Goal: Task Accomplishment & Management: Manage account settings

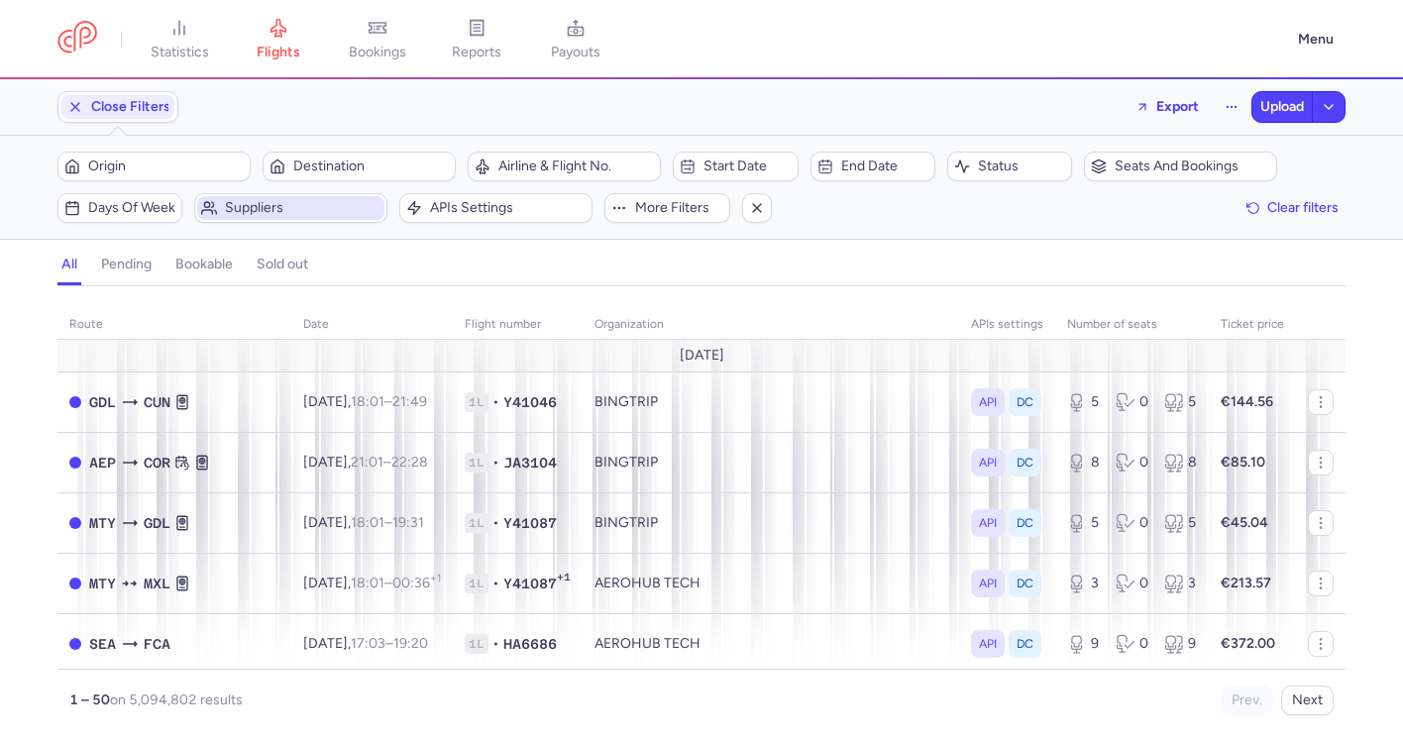
click at [296, 216] on span "Suppliers" at bounding box center [290, 208] width 187 height 24
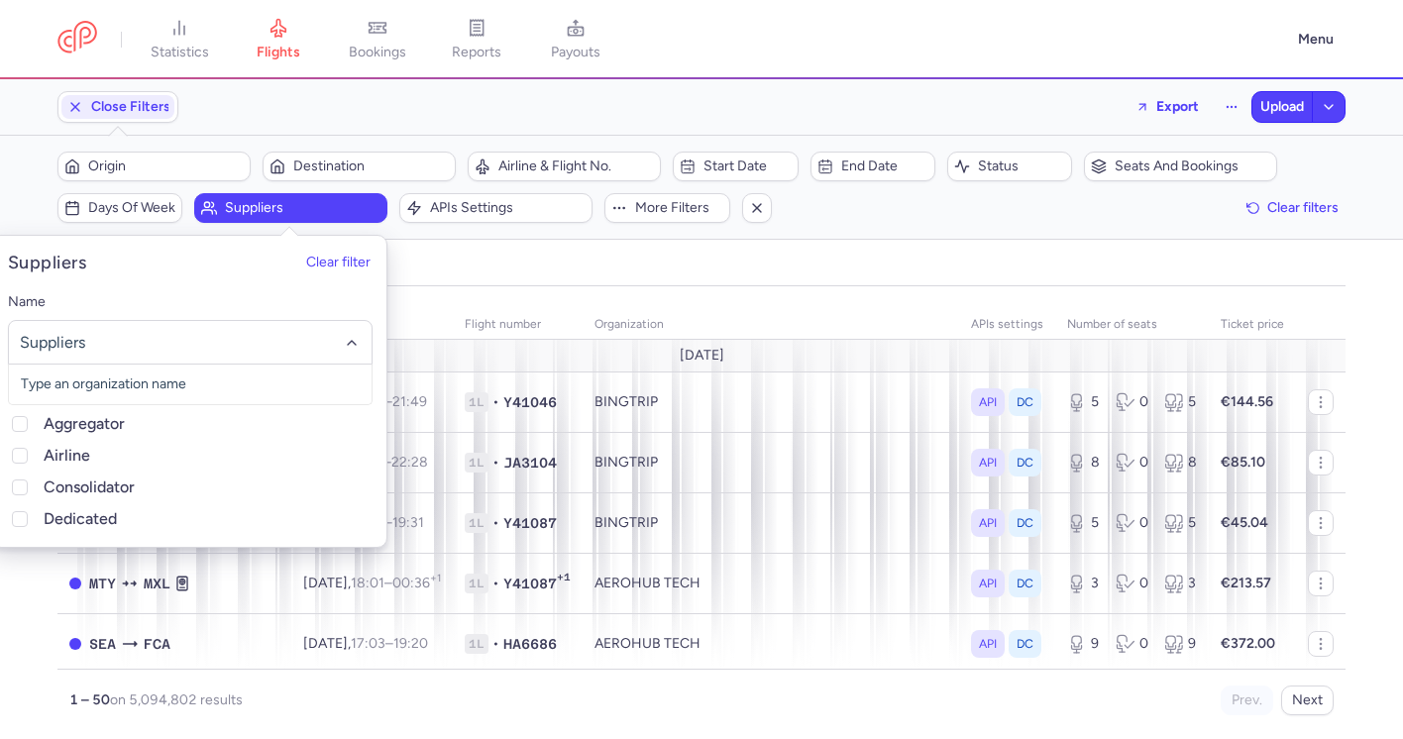
click at [526, 277] on div "all pending bookable sold out" at bounding box center [701, 269] width 1288 height 35
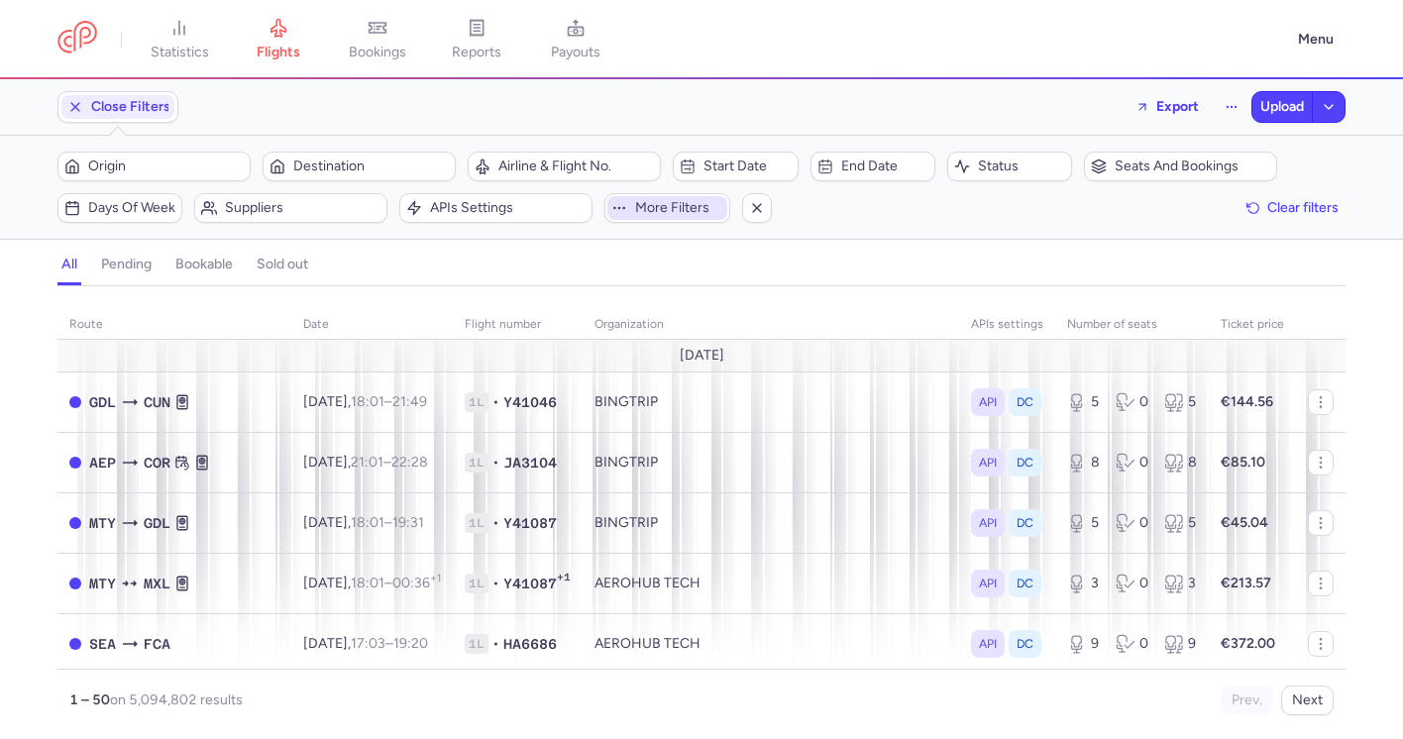
click at [701, 199] on span "More filters" at bounding box center [666, 208] width 119 height 24
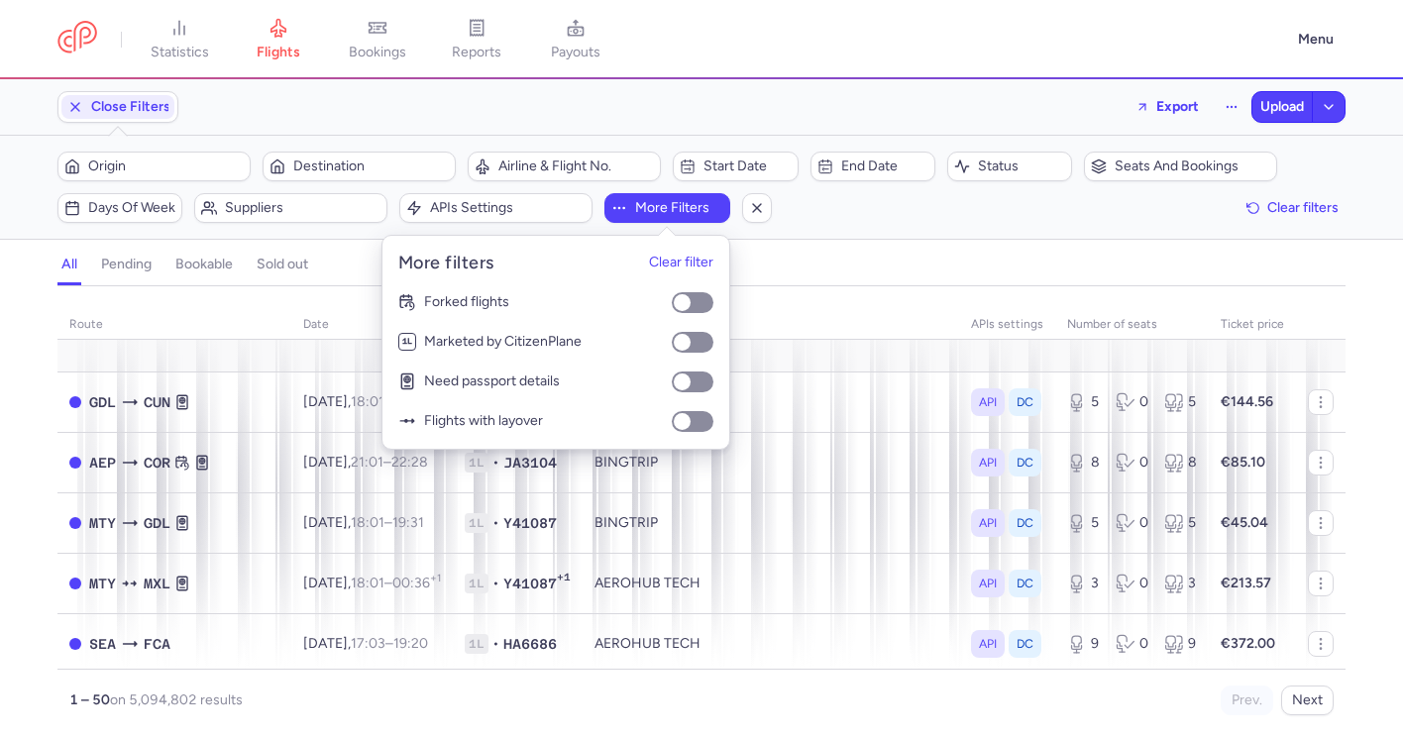
click at [835, 268] on div "all pending bookable sold out" at bounding box center [701, 269] width 1288 height 35
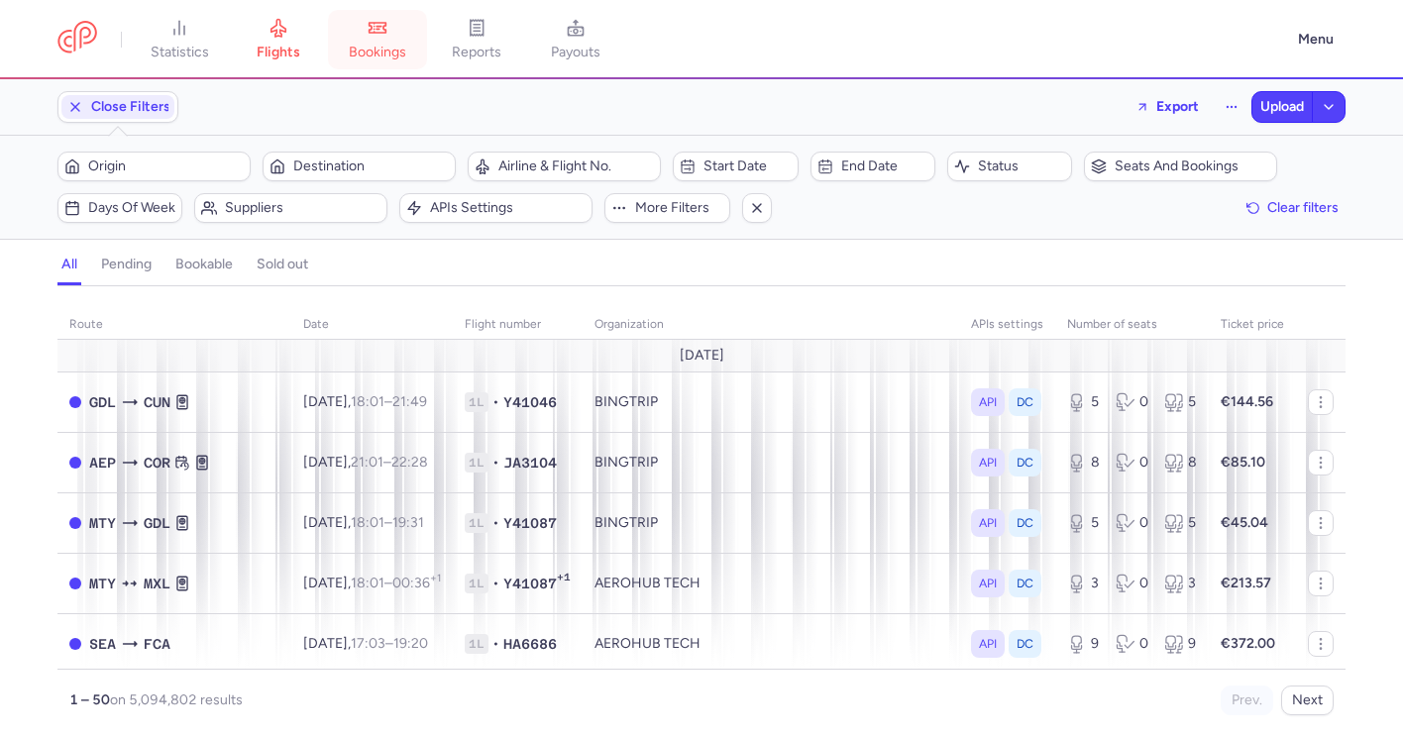
click at [361, 52] on span "bookings" at bounding box center [377, 53] width 57 height 18
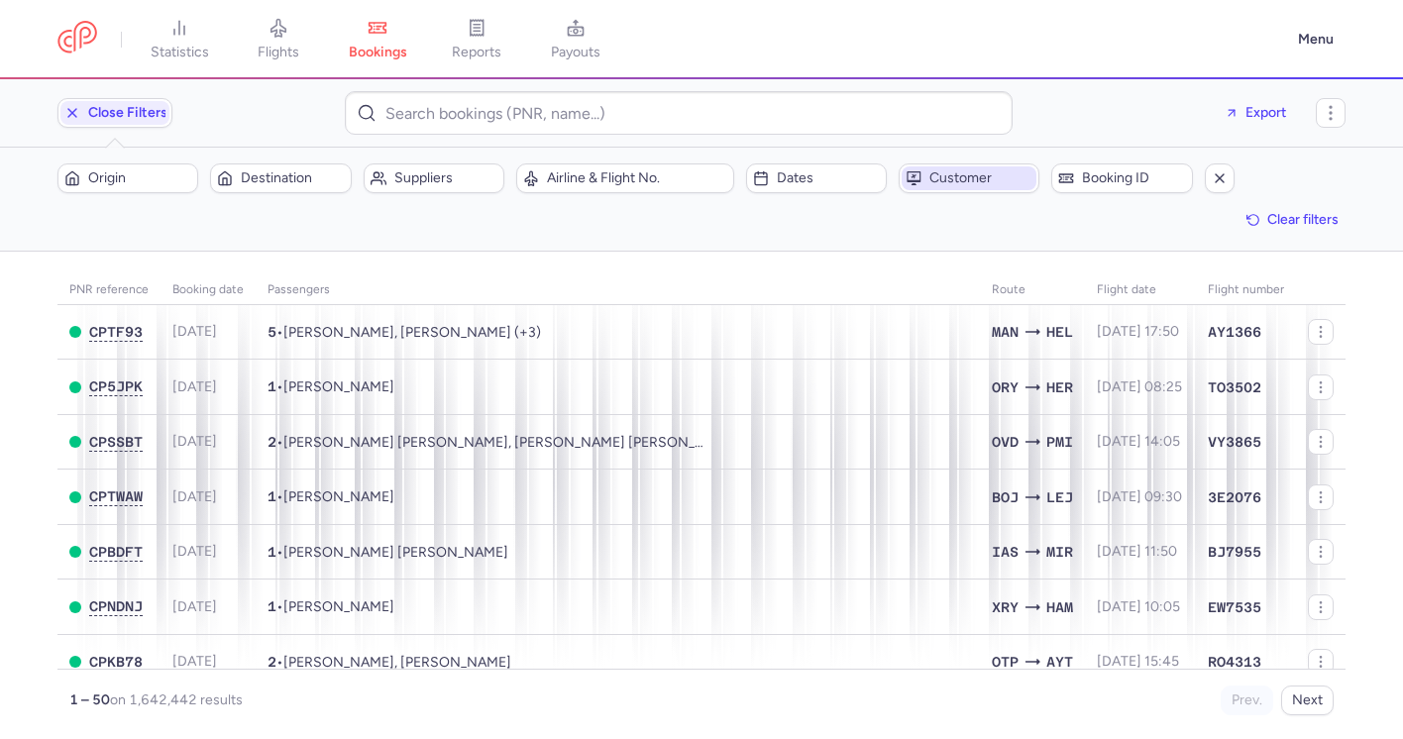
click at [980, 180] on span "Customer" at bounding box center [980, 178] width 103 height 16
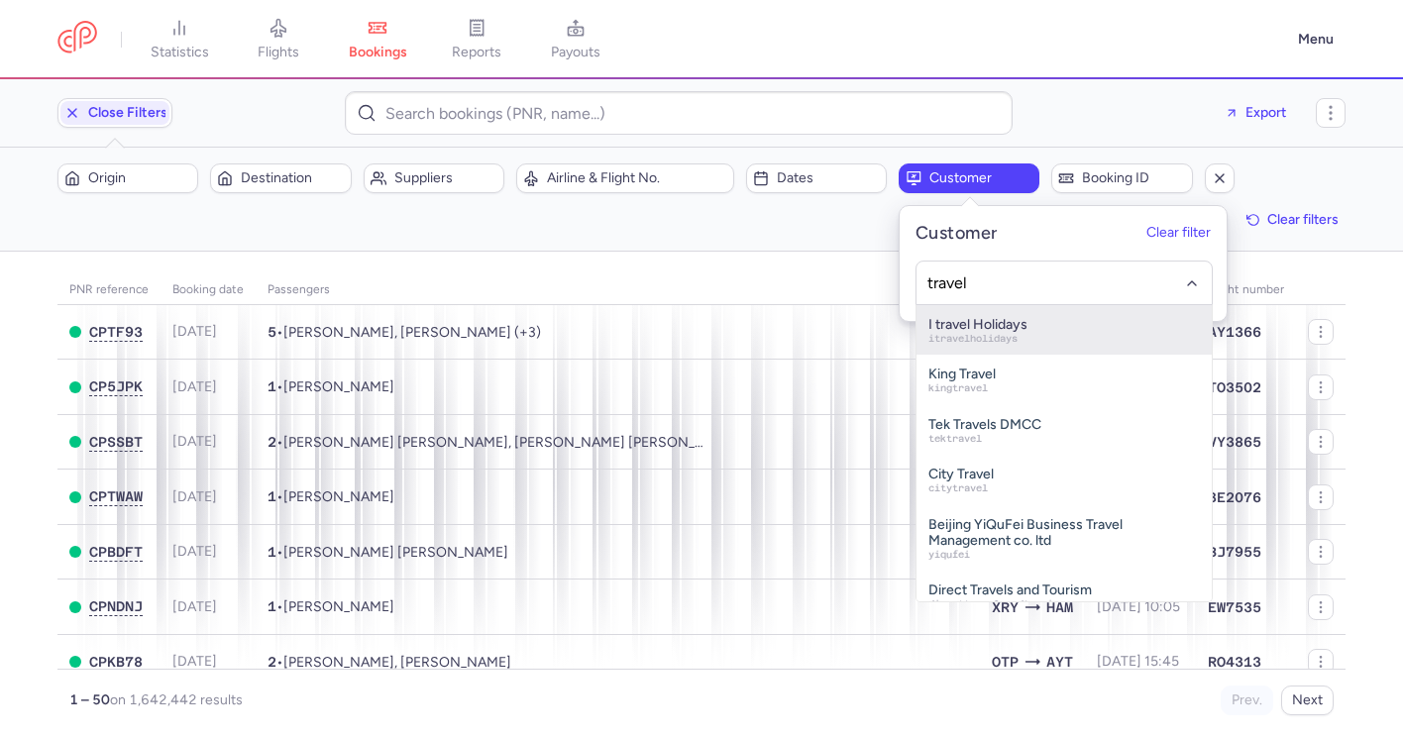
type input "travelf"
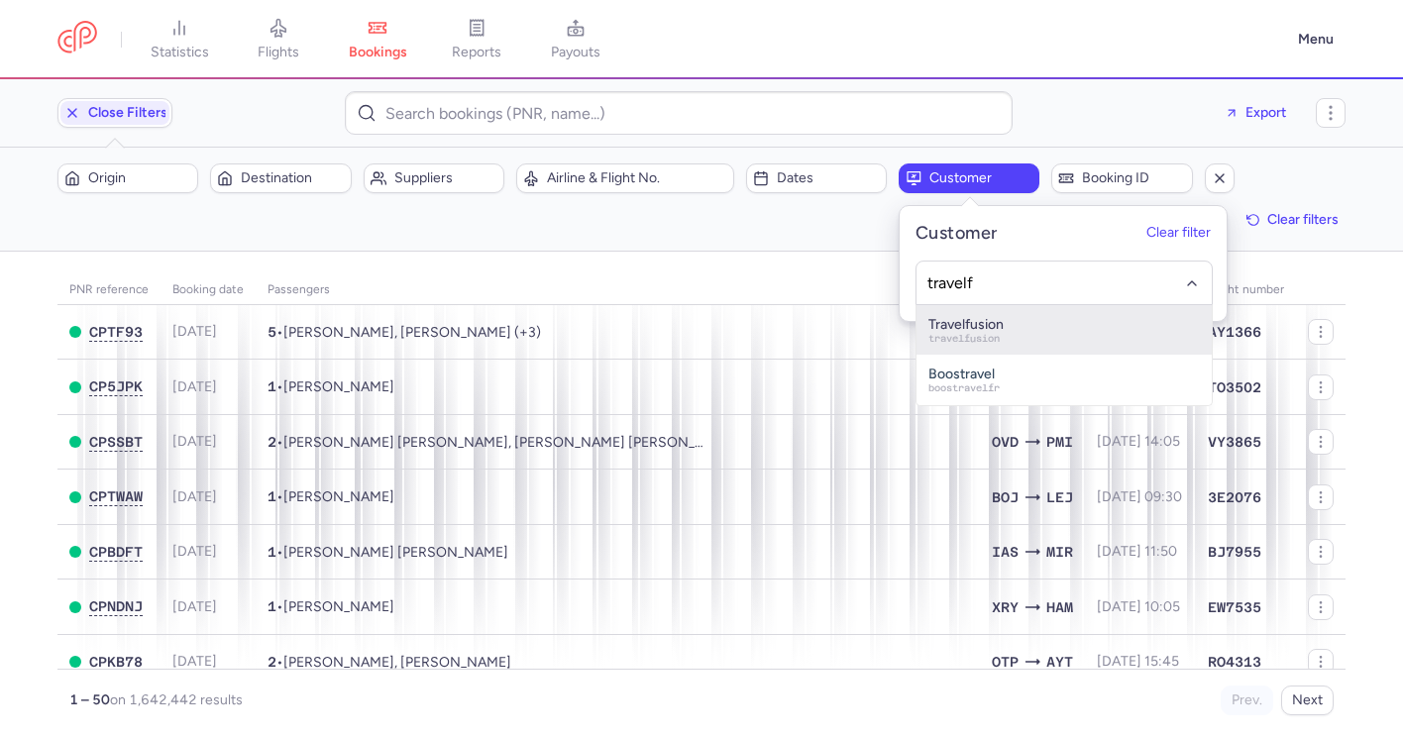
click at [1029, 338] on div "Travelfusion travelfusion" at bounding box center [1063, 330] width 271 height 26
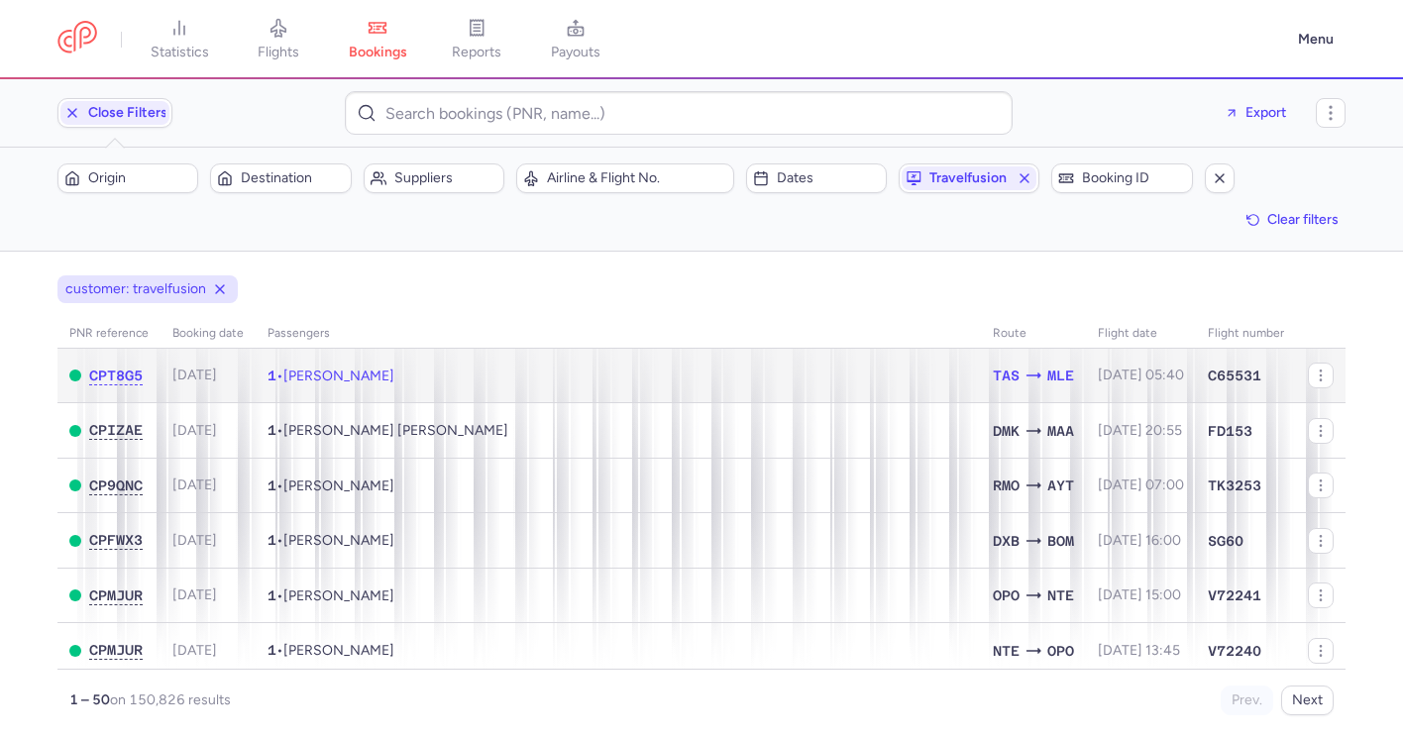
click at [828, 381] on td "1 • Zarina BOYNAZAROVA" at bounding box center [618, 376] width 725 height 54
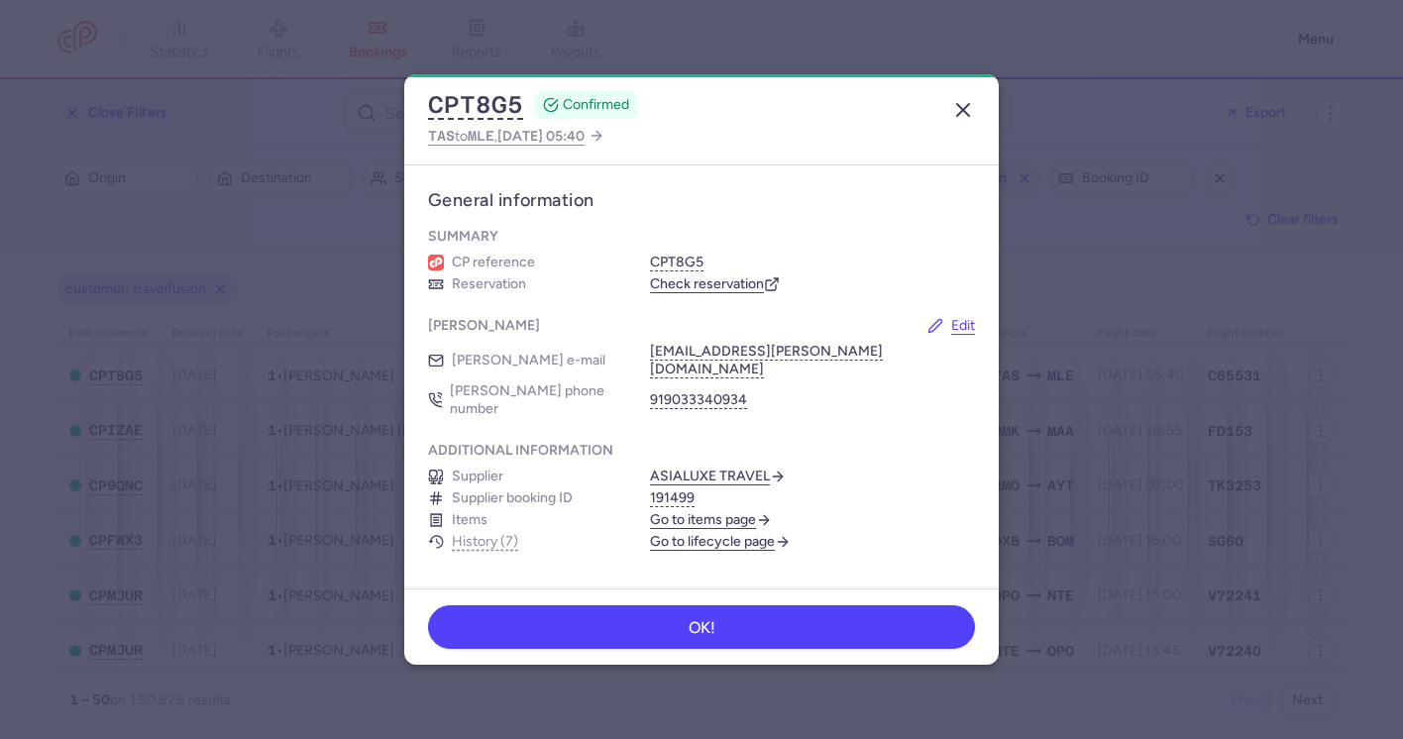
click at [962, 108] on line "button" at bounding box center [963, 110] width 12 height 12
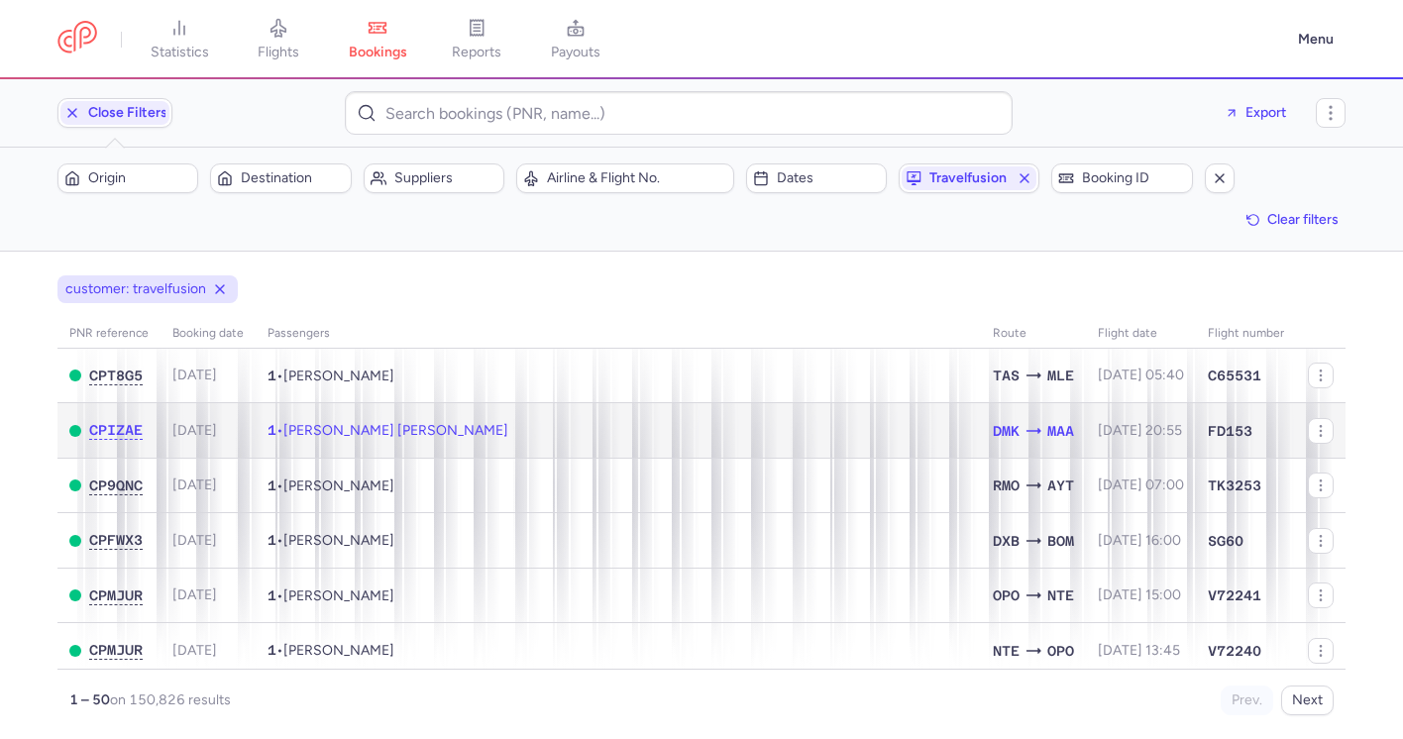
click at [603, 435] on td "1 • Vignesh Ratna Dhayal DHAYALAN" at bounding box center [618, 430] width 725 height 55
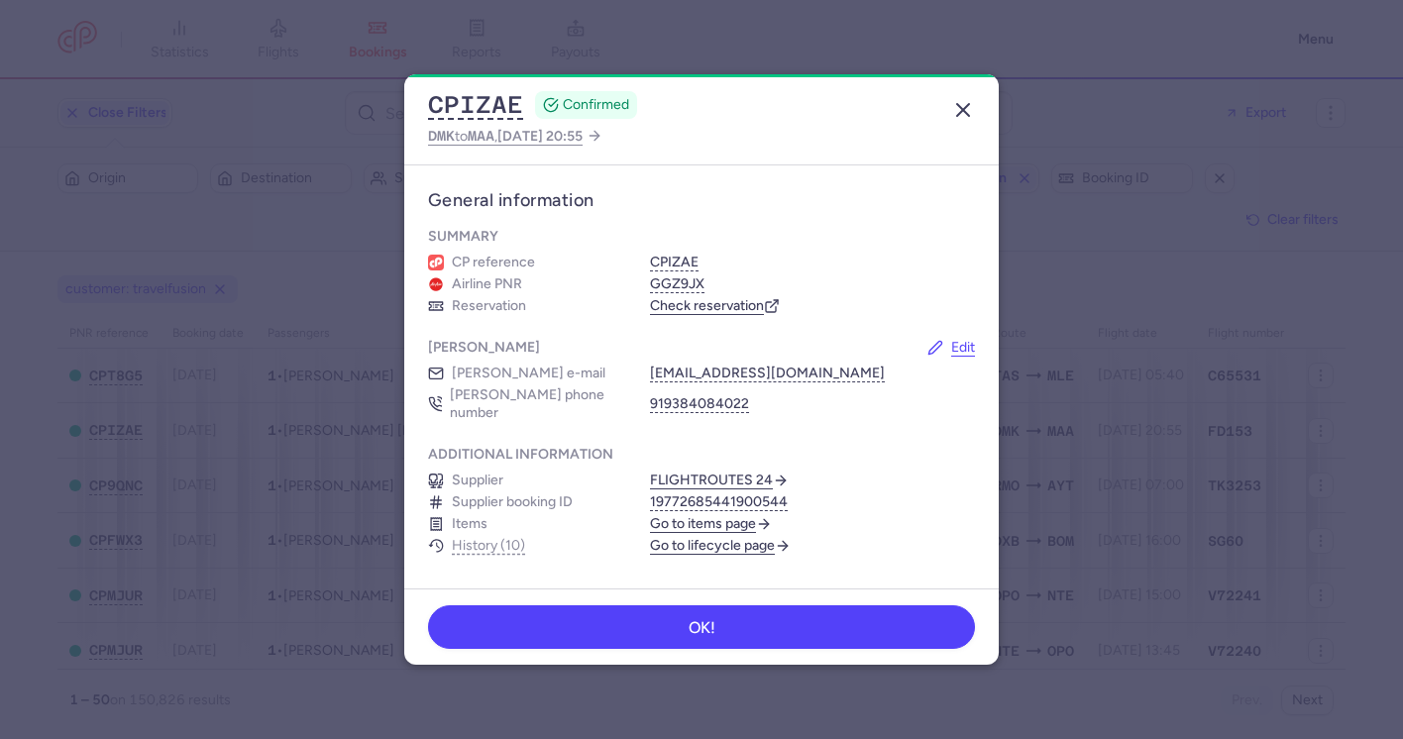
click at [968, 108] on icon "button" at bounding box center [963, 110] width 24 height 24
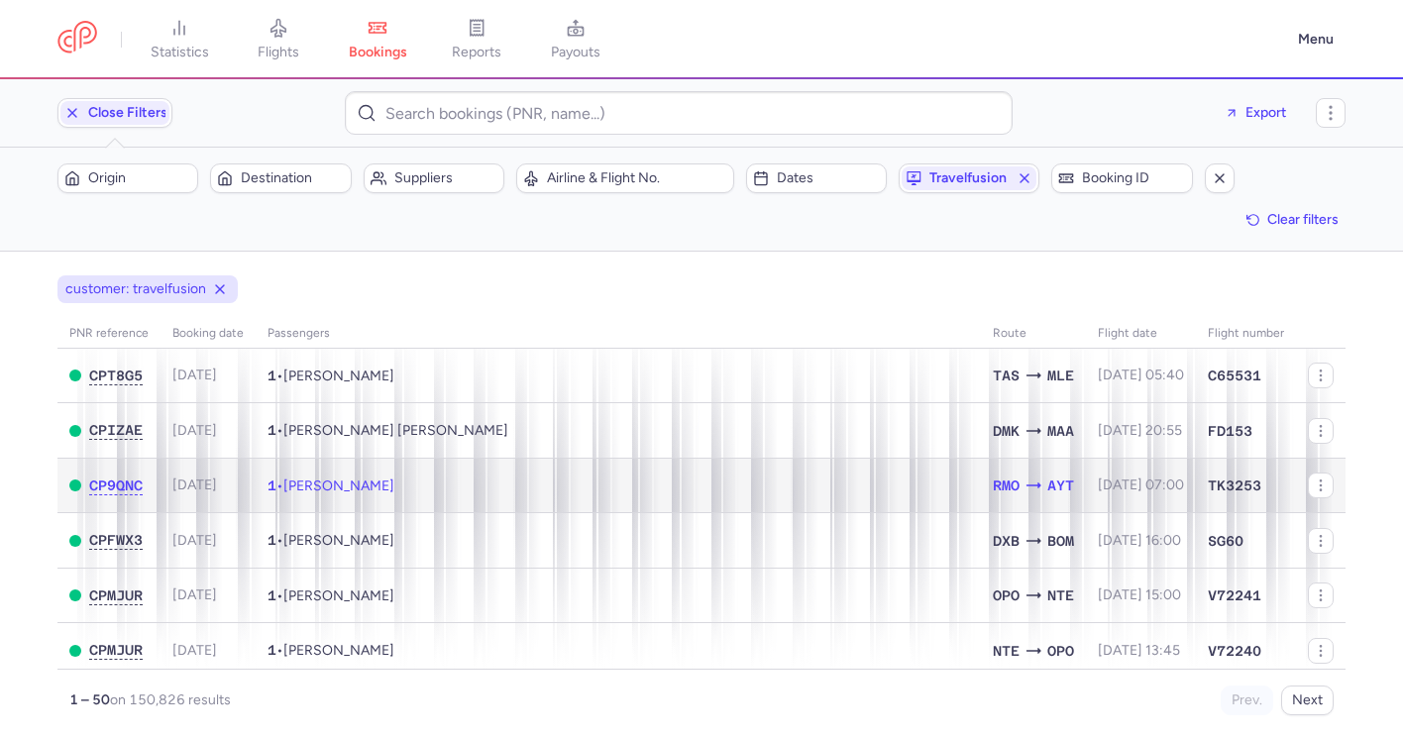
click at [663, 492] on td "1 • Sniezhana FEDORENKO" at bounding box center [618, 485] width 725 height 55
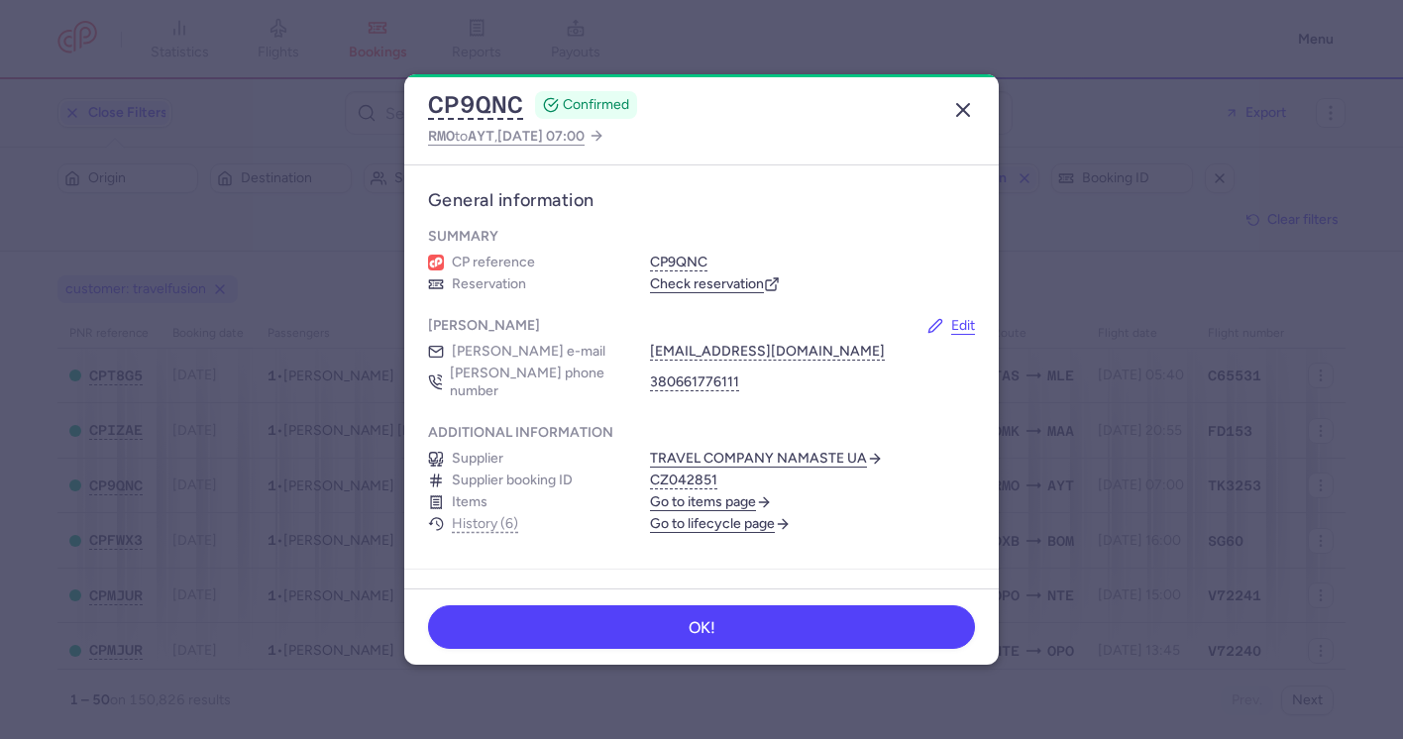
click at [971, 113] on icon "button" at bounding box center [963, 110] width 24 height 24
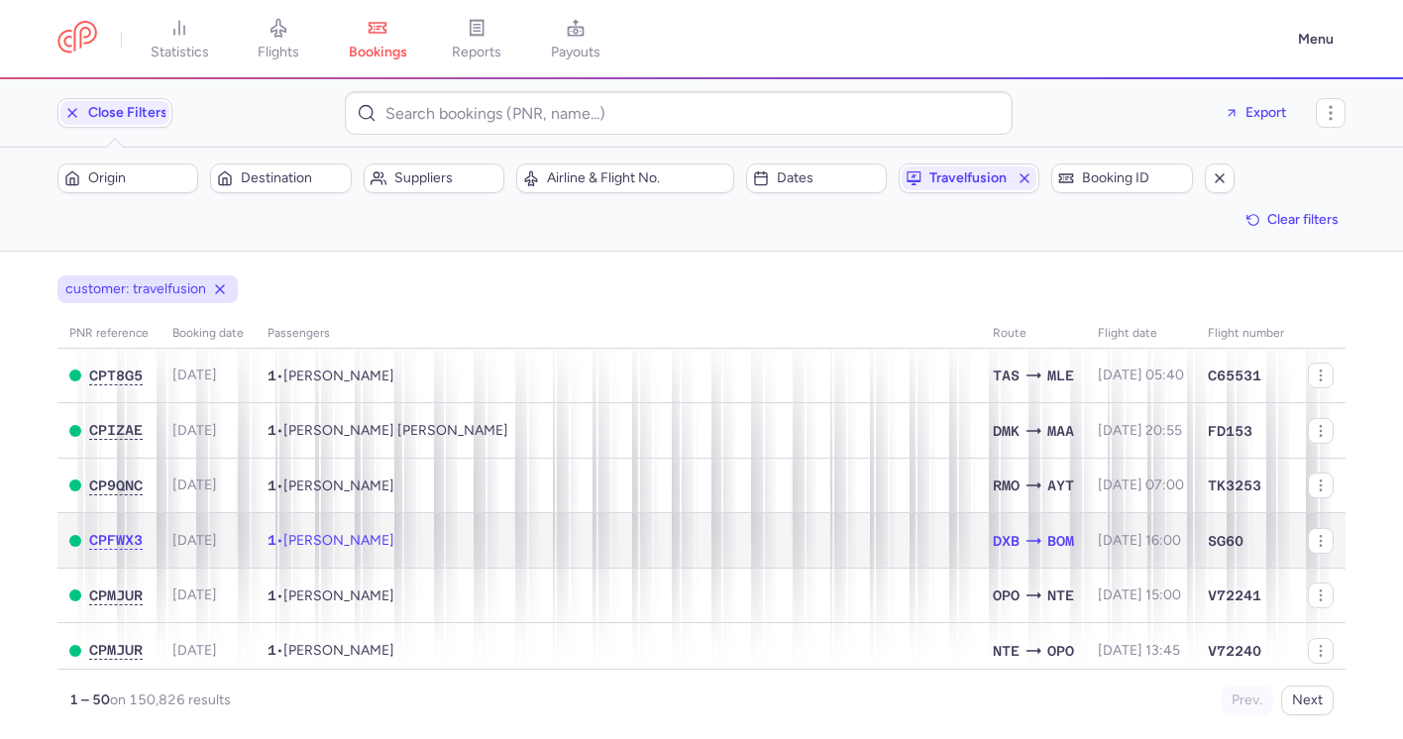
click at [666, 553] on td "1 • Mahmood SALIHIE" at bounding box center [618, 540] width 725 height 55
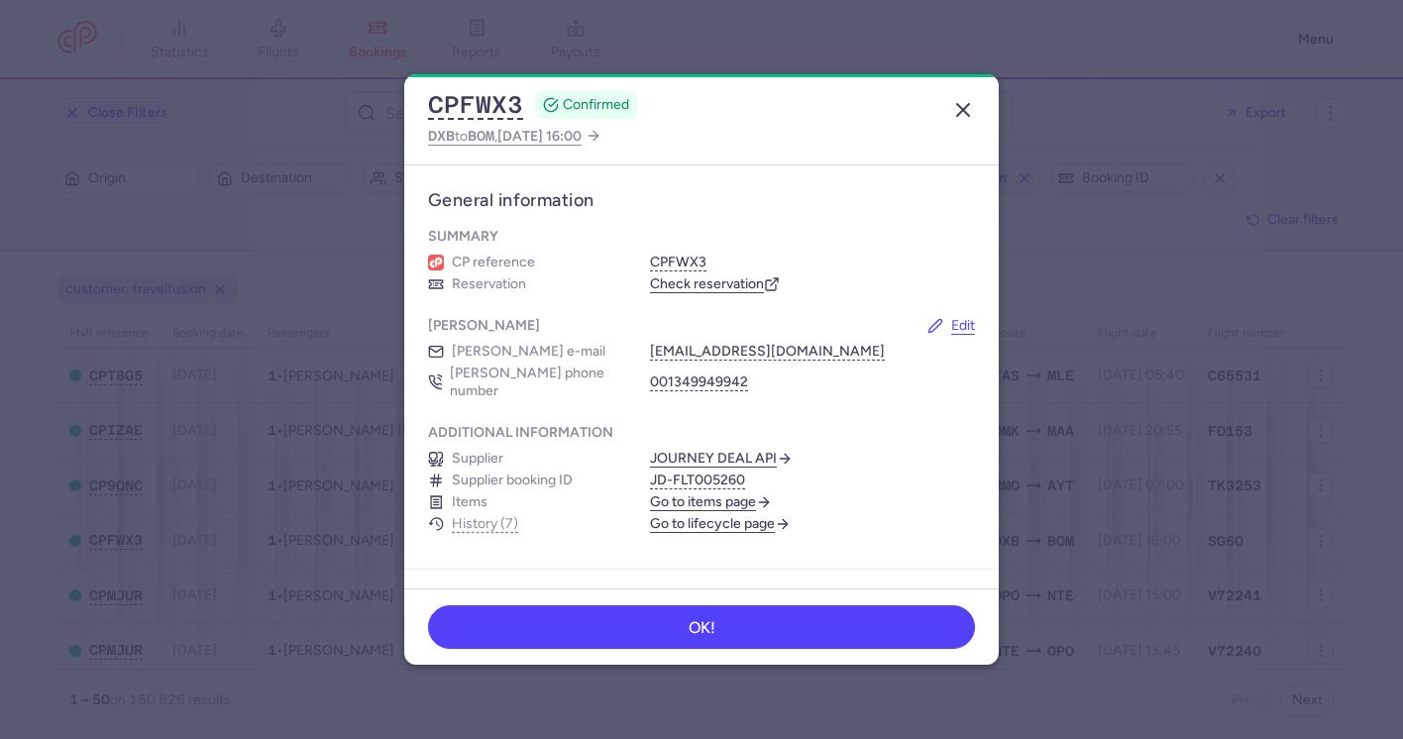
click at [969, 114] on line "button" at bounding box center [963, 110] width 12 height 12
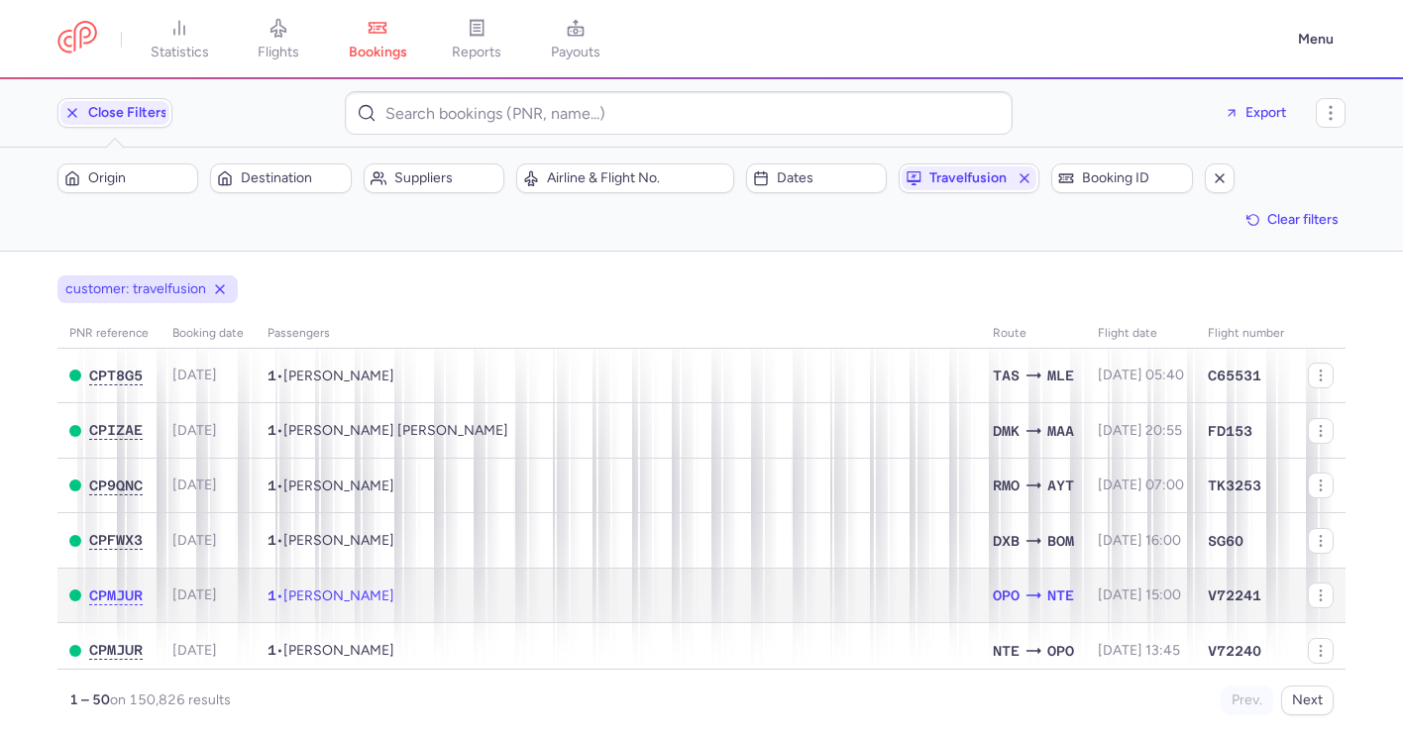
click at [666, 592] on td "1 • Jeanpierre DULONG" at bounding box center [618, 595] width 725 height 55
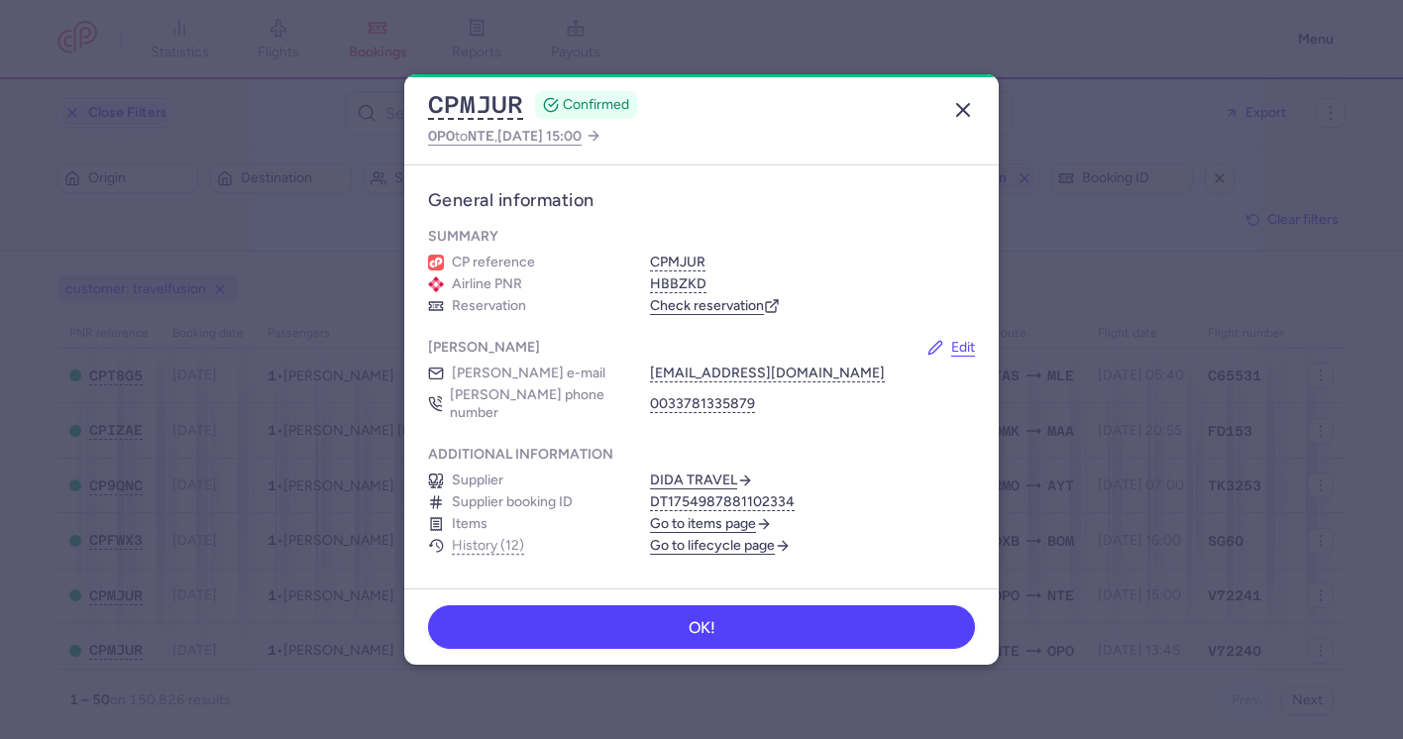
click at [964, 109] on line "button" at bounding box center [963, 110] width 12 height 12
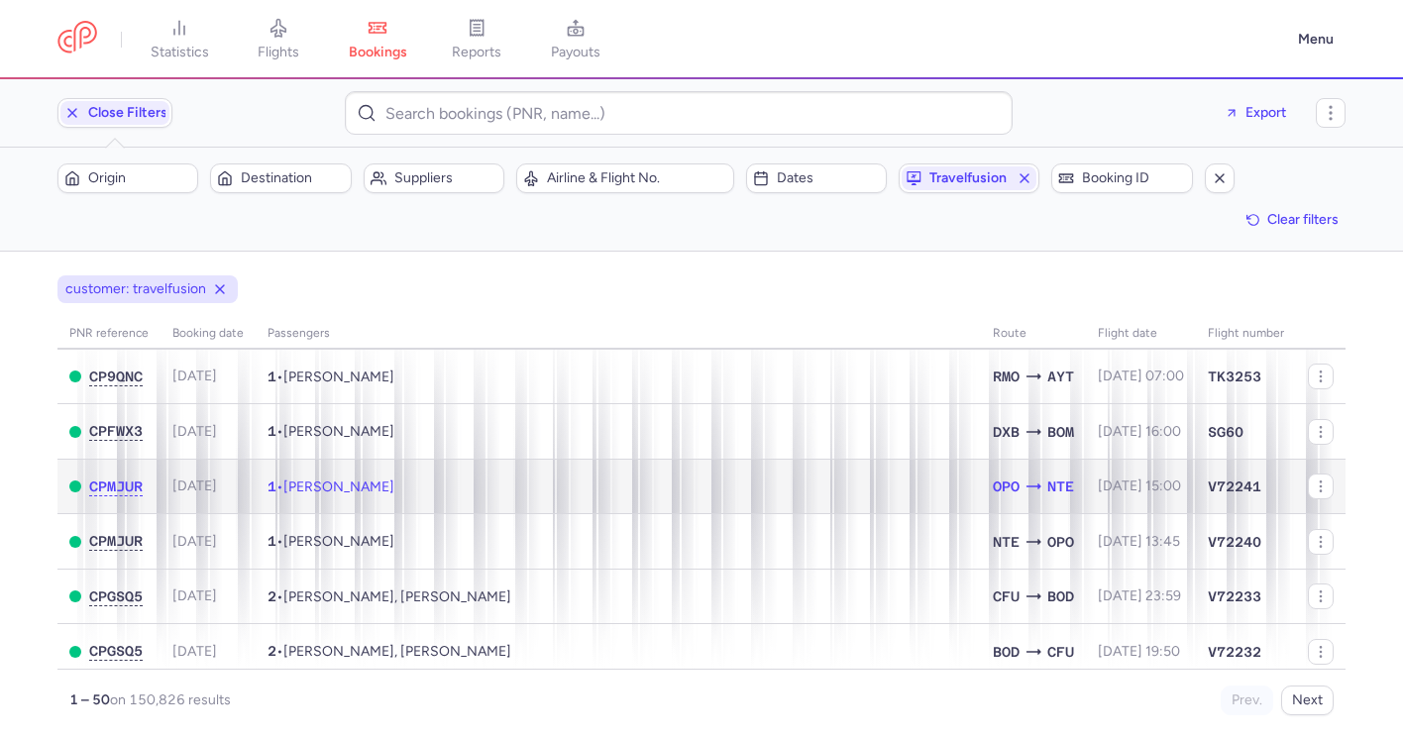
scroll to position [126, 0]
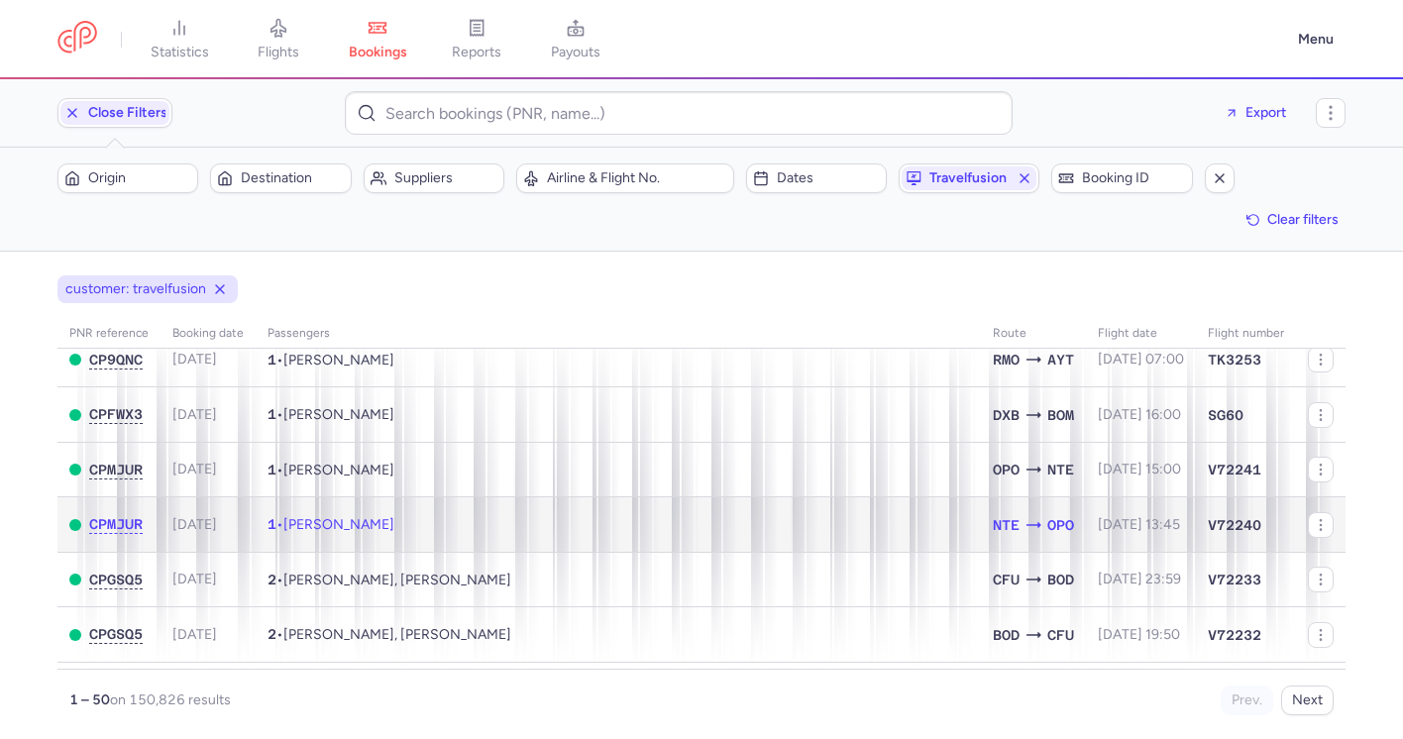
click at [684, 533] on td "1 • Jeanpierre DULONG" at bounding box center [618, 524] width 725 height 55
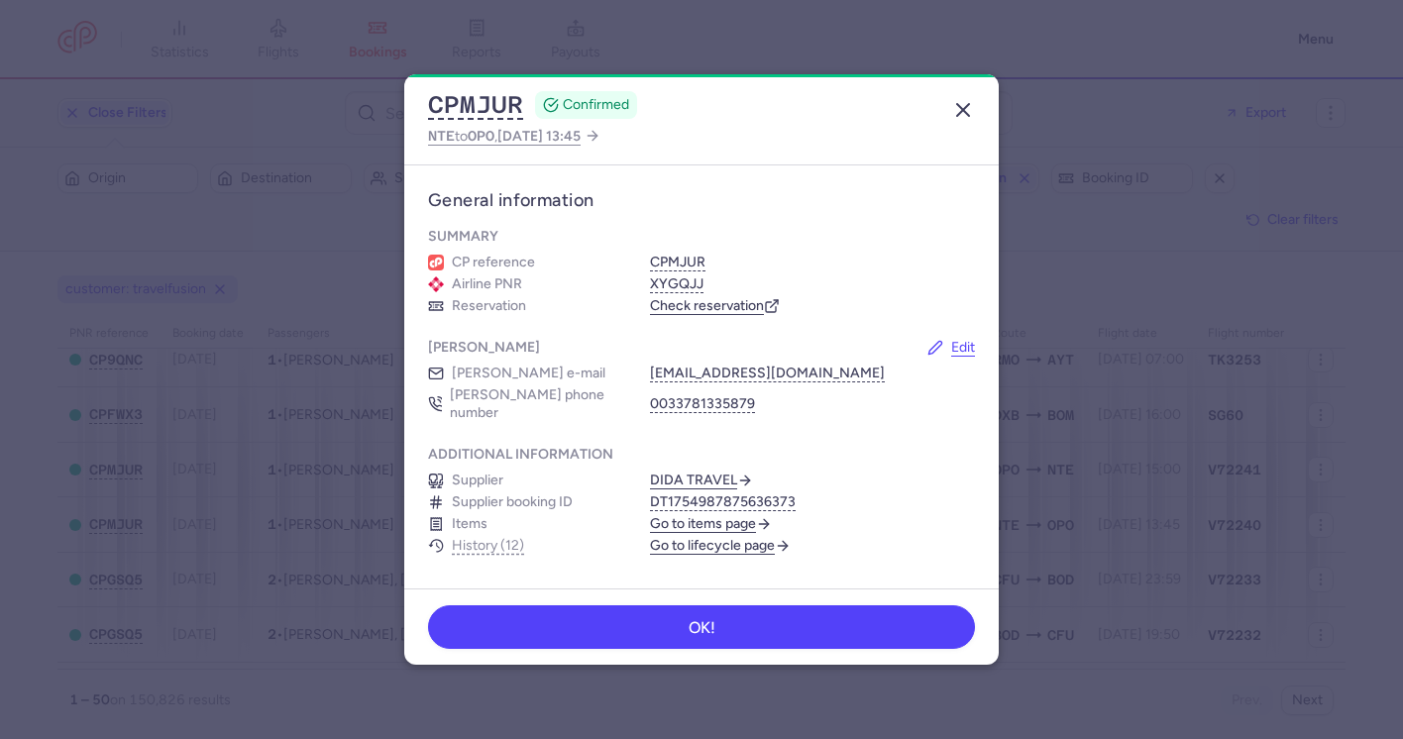
click at [967, 107] on icon "button" at bounding box center [963, 110] width 24 height 24
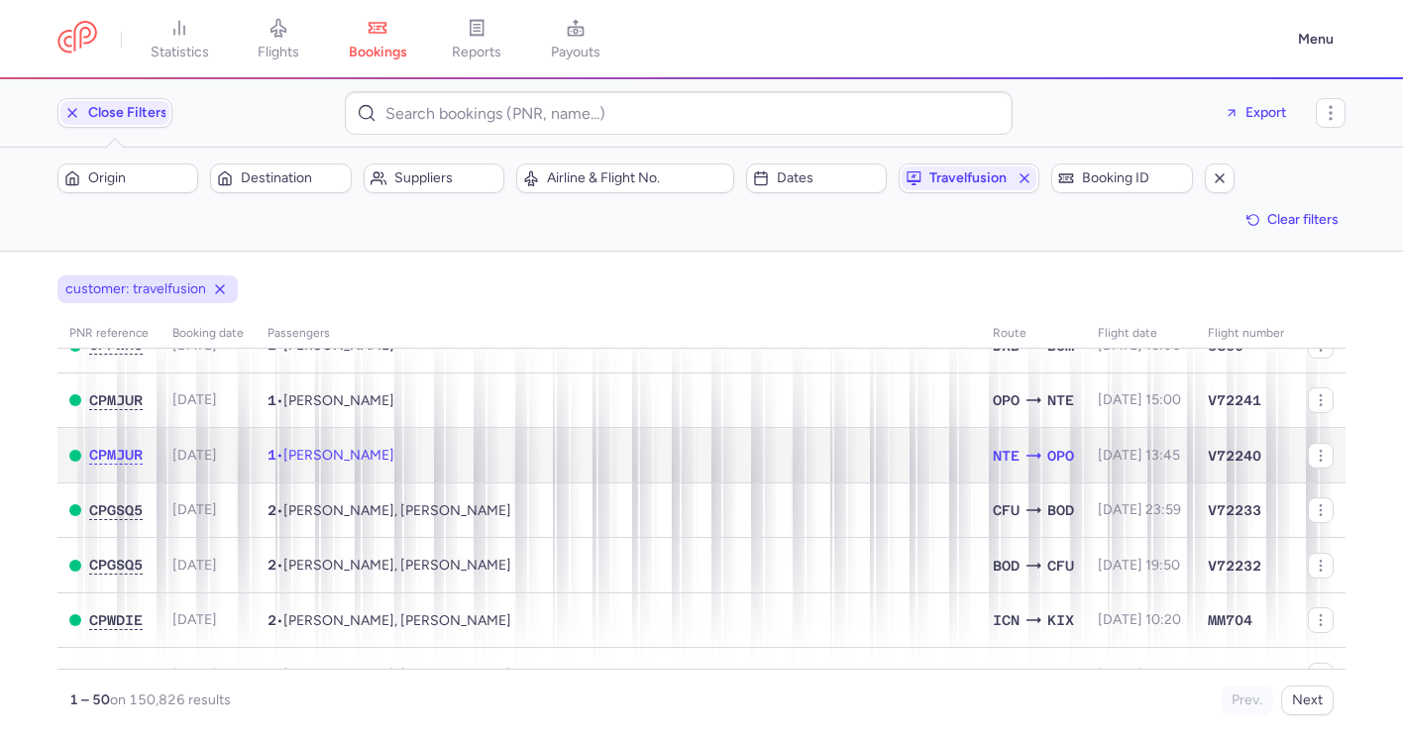
scroll to position [200, 0]
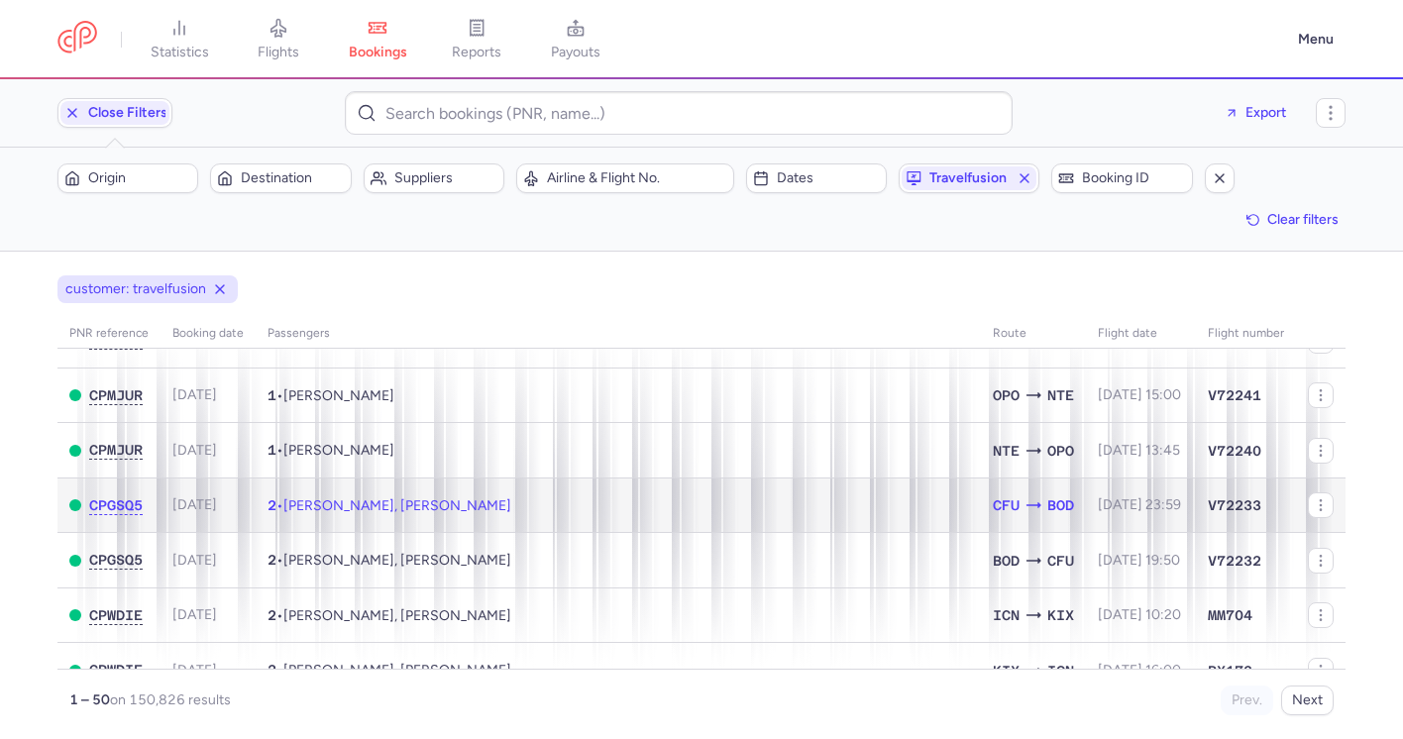
click at [726, 514] on td "2 • Dominique TRIBOUILLARD, Bruno Yves MUSSOTTE" at bounding box center [618, 504] width 725 height 55
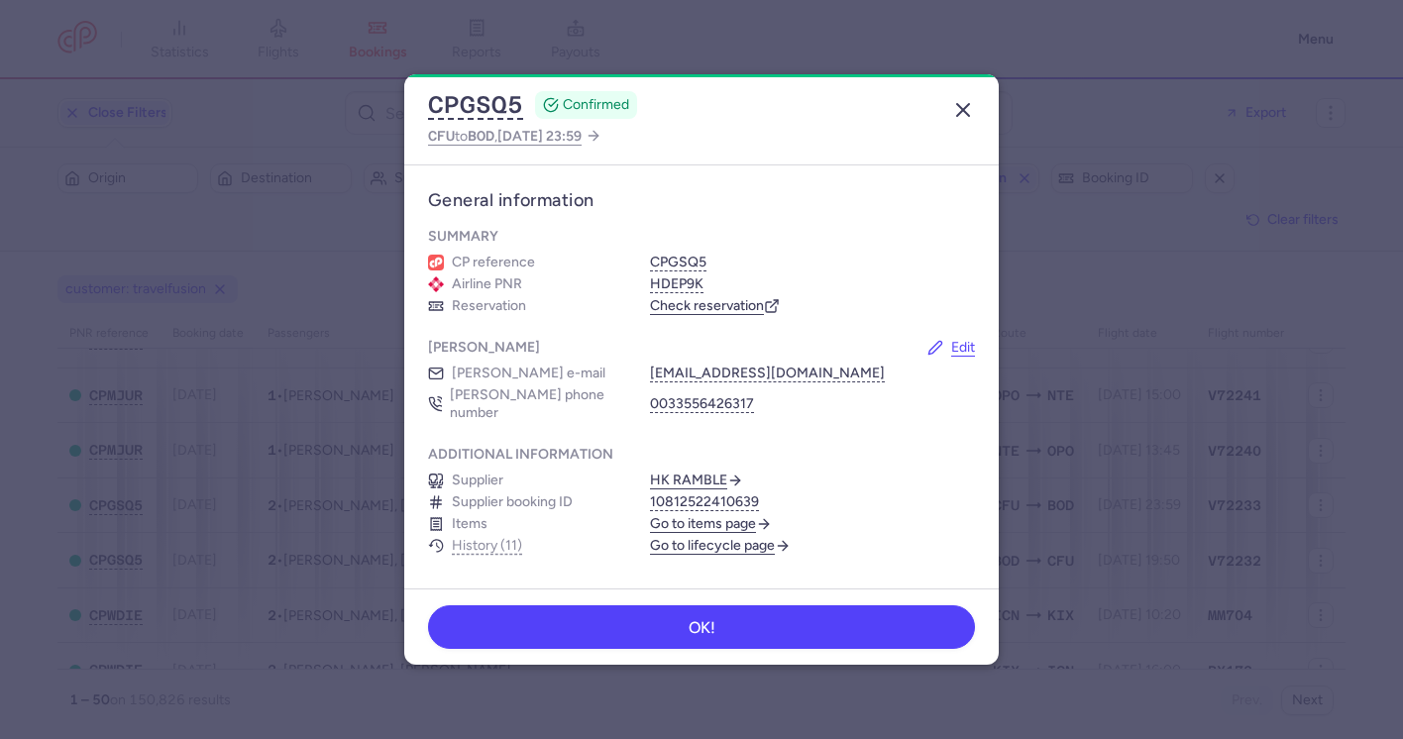
click at [960, 108] on icon "button" at bounding box center [963, 110] width 24 height 24
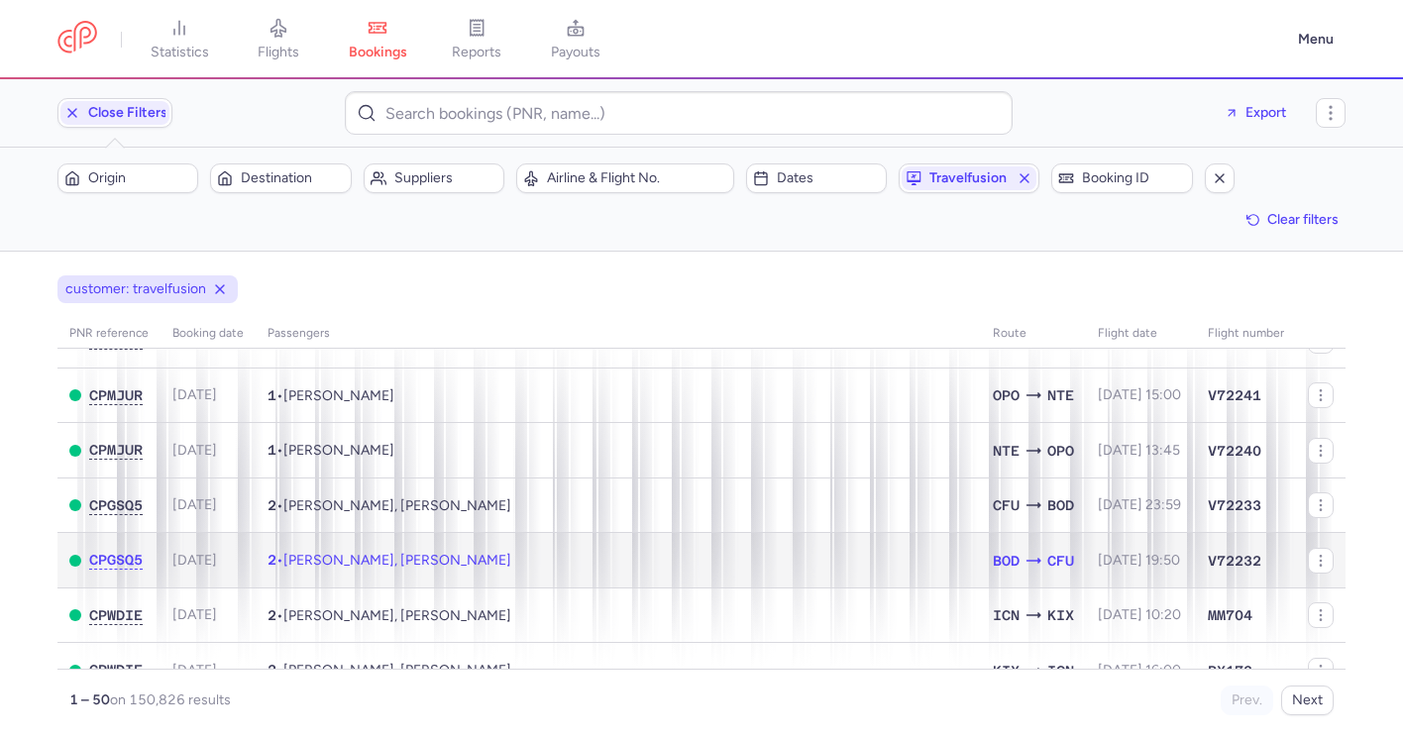
click at [708, 562] on td "2 • Dominique TRIBOUILLARD, Bruno Yves MUSSOTTE" at bounding box center [618, 560] width 725 height 55
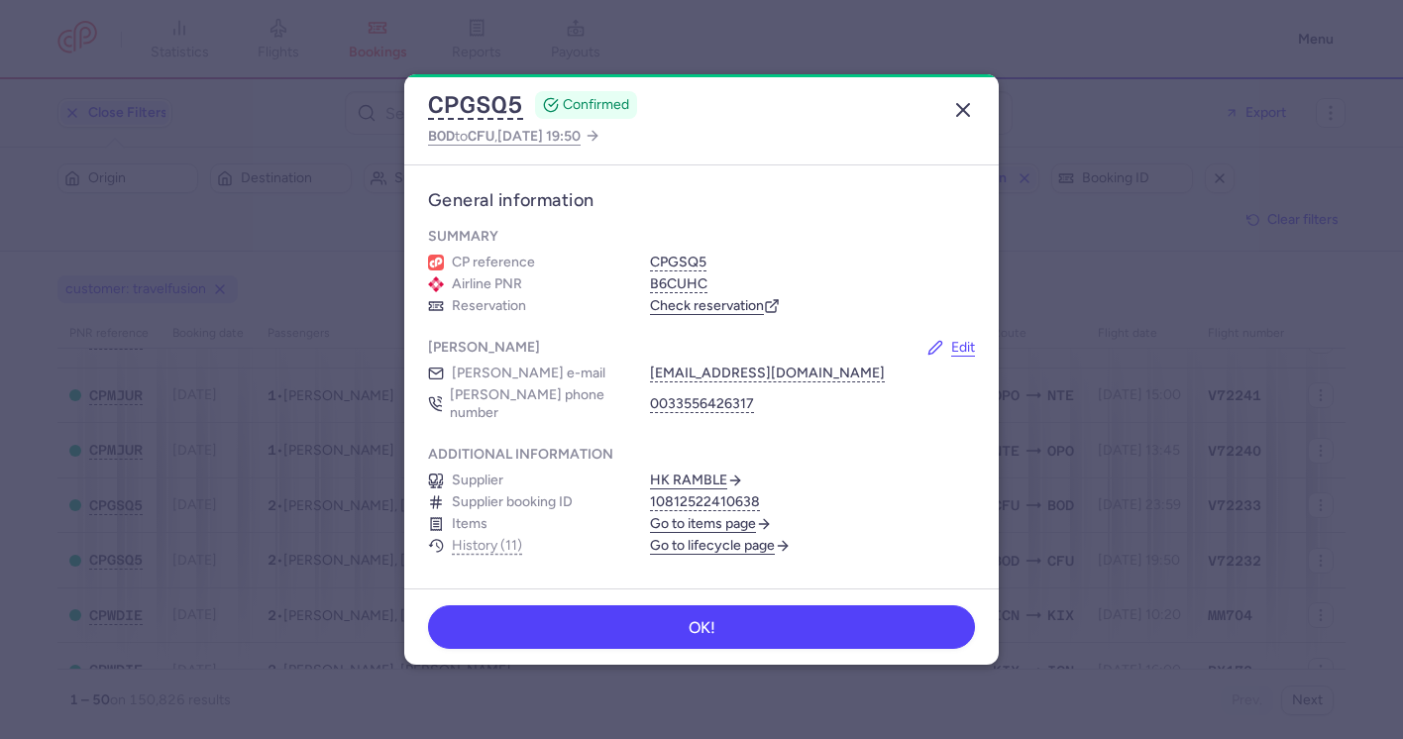
click at [963, 115] on icon "button" at bounding box center [963, 110] width 24 height 24
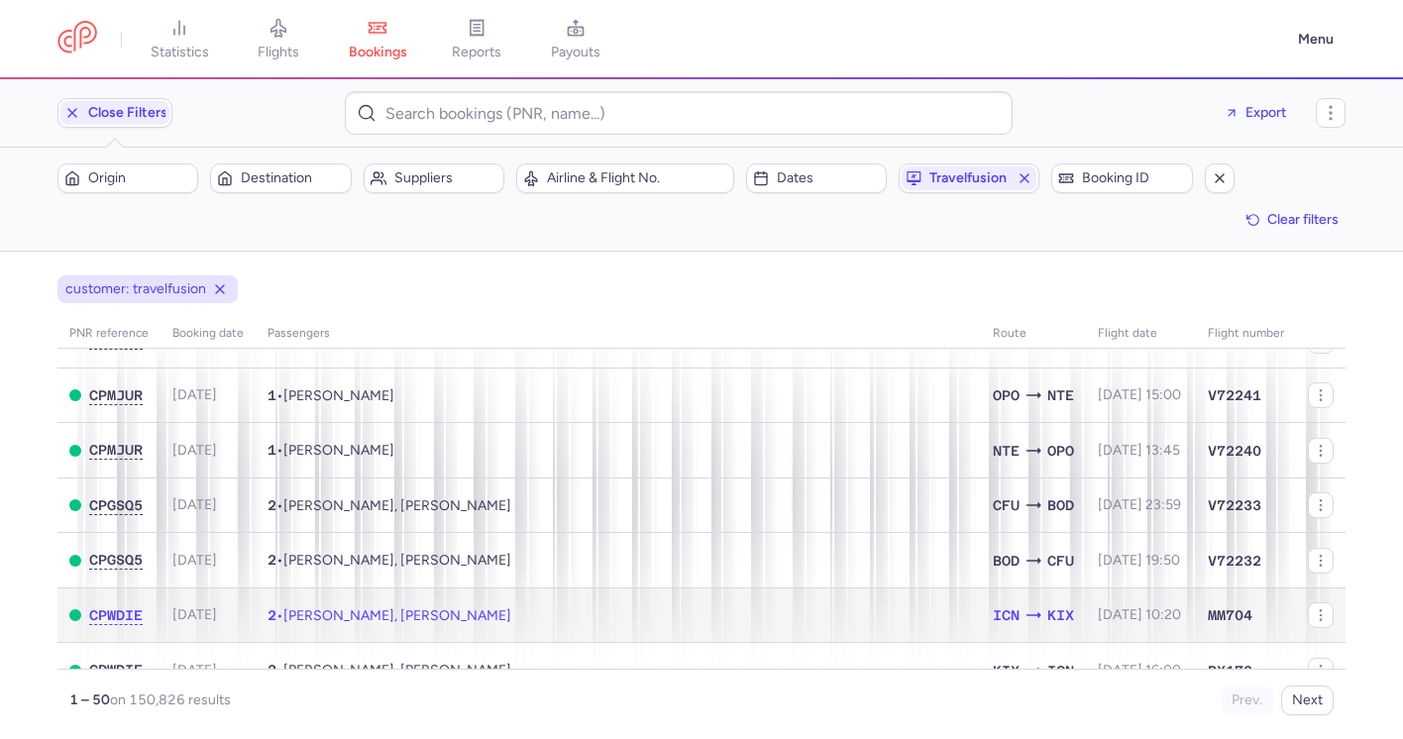
click at [736, 603] on td "2 • Zoltan KOVARI, Barbara KOVARI" at bounding box center [618, 614] width 725 height 55
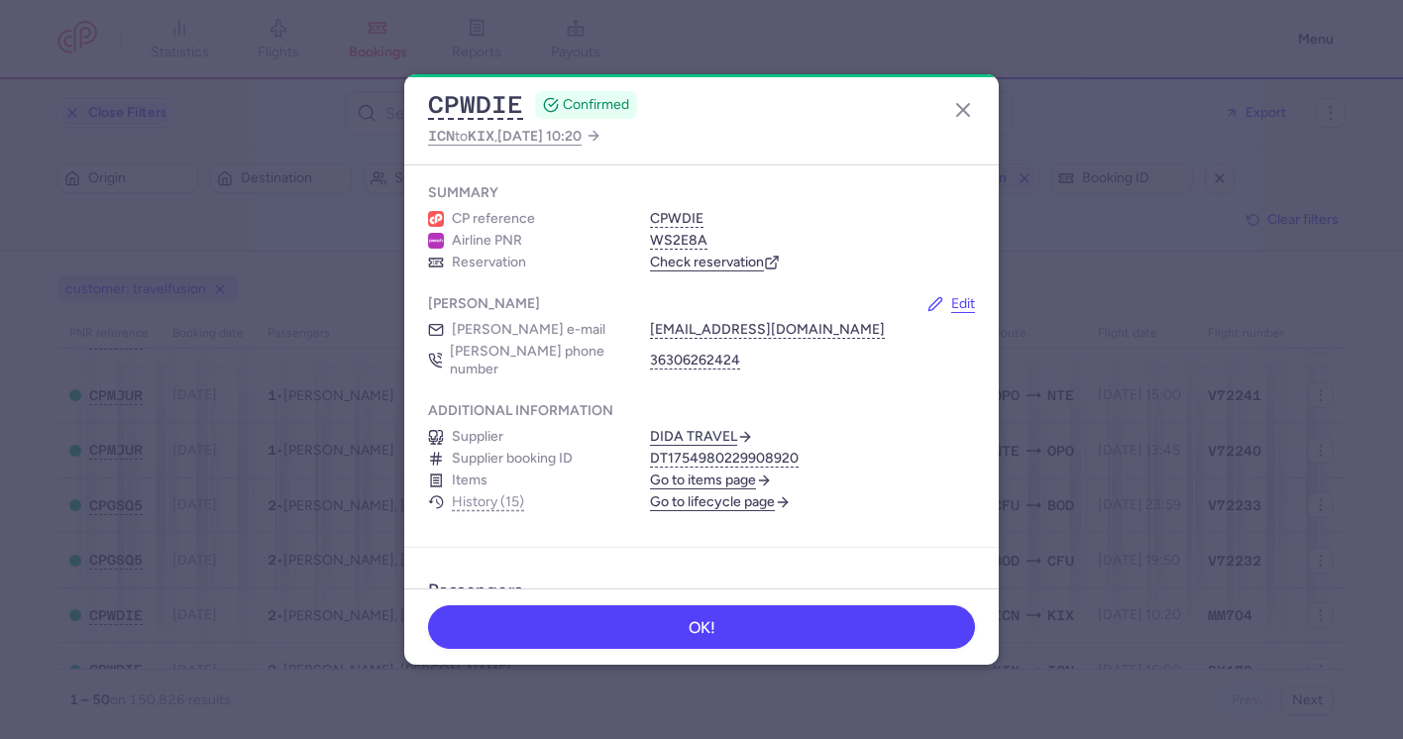
scroll to position [47, 0]
click at [963, 105] on icon "button" at bounding box center [963, 110] width 24 height 24
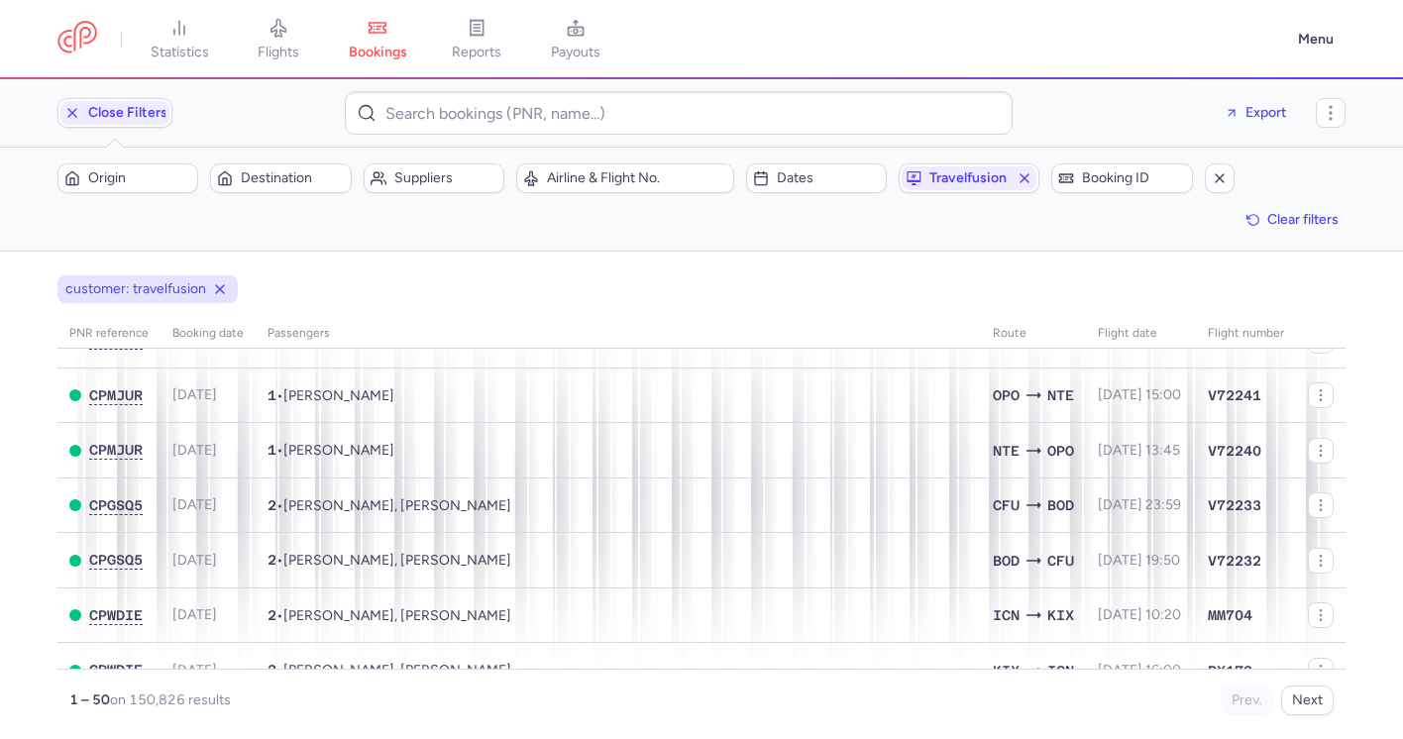
drag, startPoint x: 521, startPoint y: 287, endPoint x: 470, endPoint y: 273, distance: 53.3
click at [470, 273] on div "customer: travelfusion" at bounding box center [701, 289] width 1296 height 36
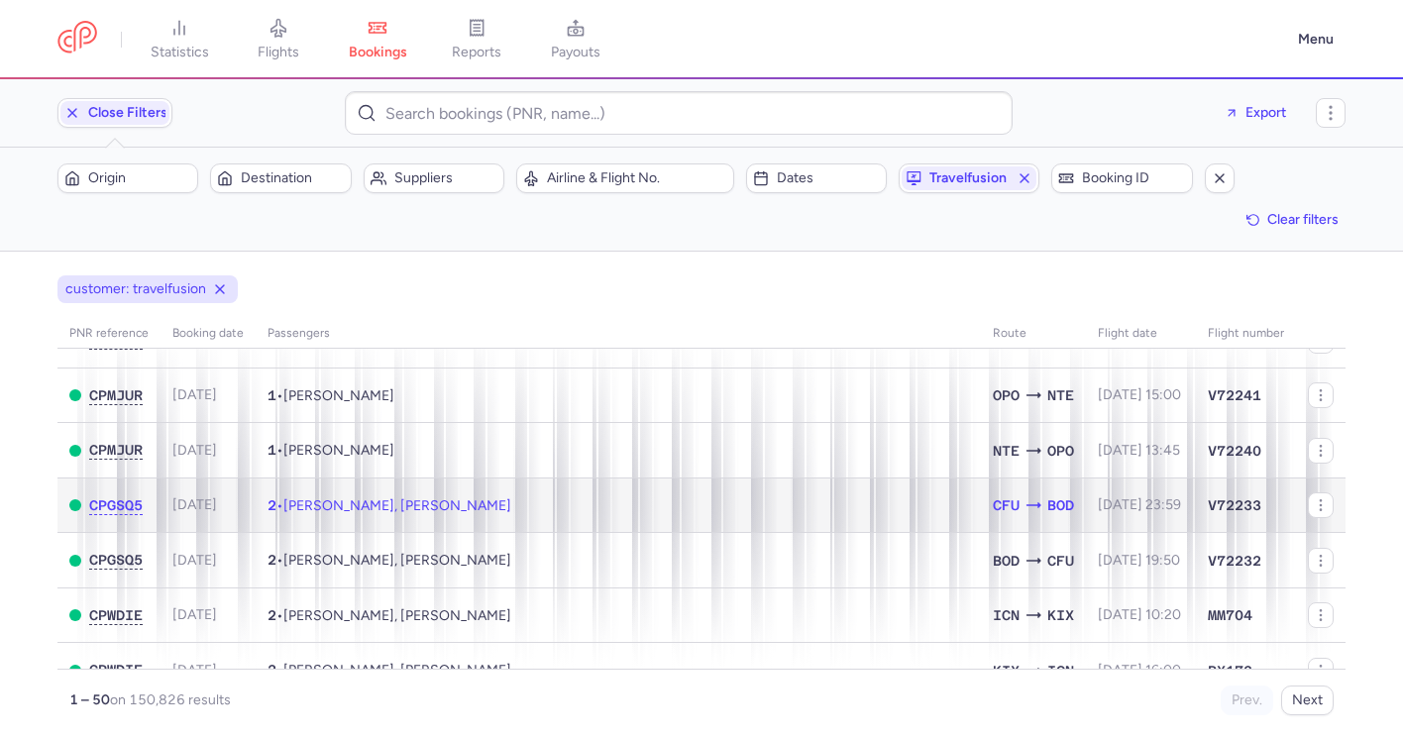
click at [511, 508] on span "Dominique TRIBOUILLARD, Bruno Yves MUSSOTTE" at bounding box center [397, 505] width 228 height 17
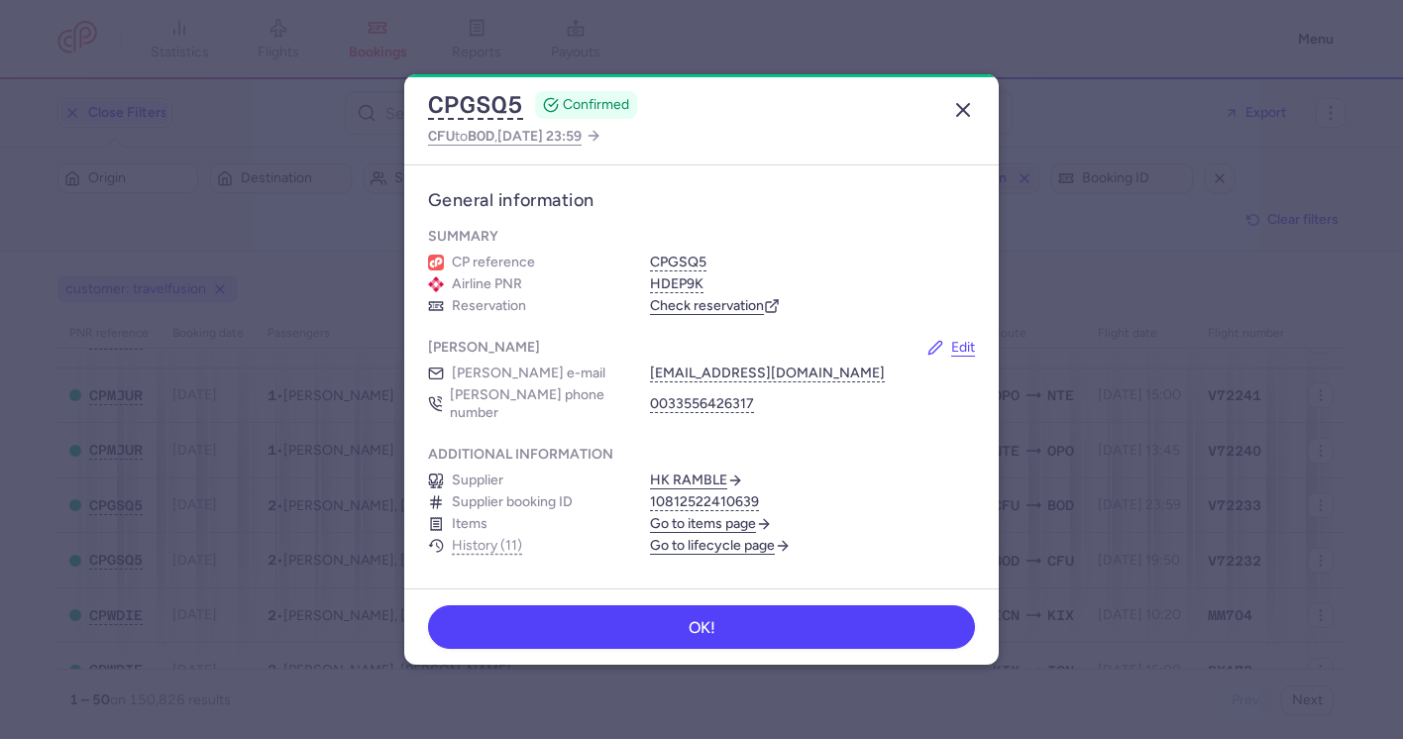
click at [970, 91] on div "CPGSQ5 CONFIRMED CFU to BOD , 2025 Oct 19, 23:59" at bounding box center [701, 119] width 594 height 90
click at [969, 99] on icon "button" at bounding box center [963, 110] width 24 height 24
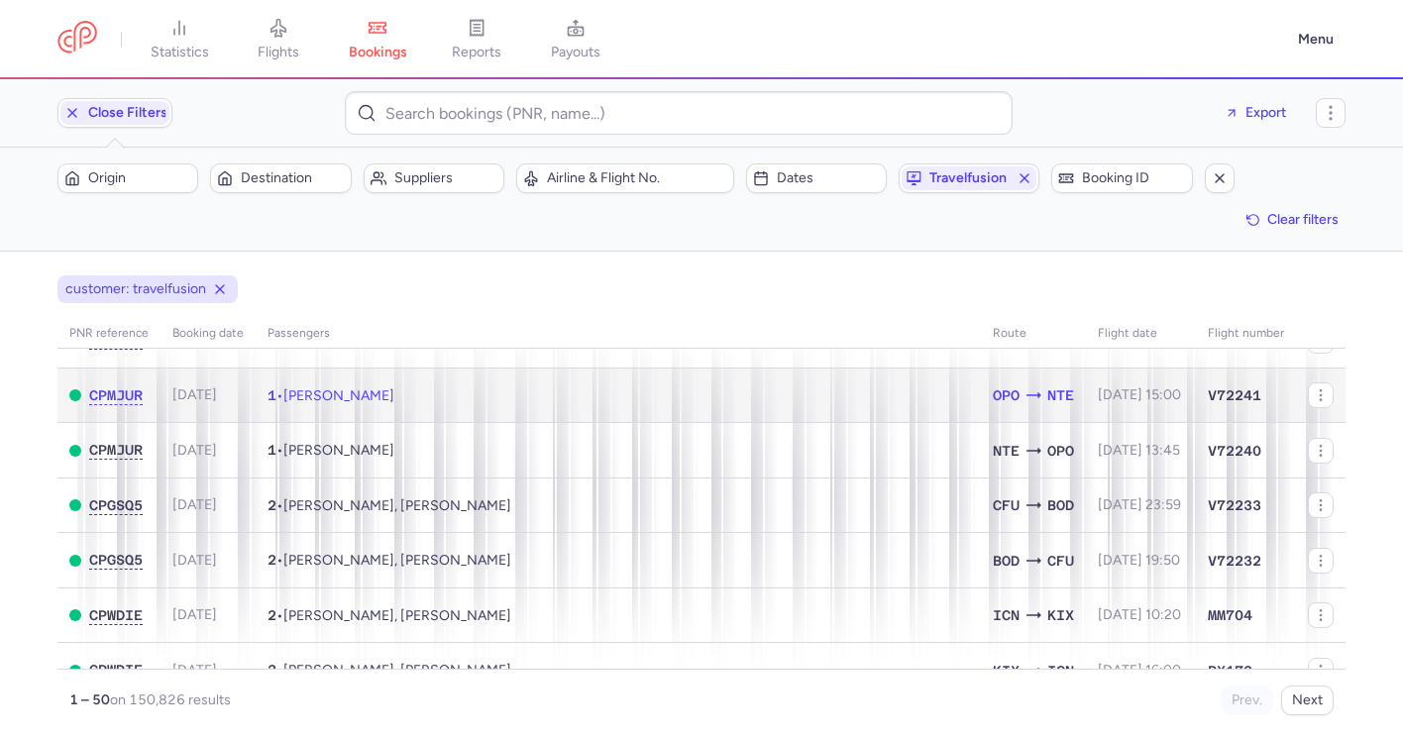
click at [600, 406] on td "1 • Jeanpierre DULONG" at bounding box center [618, 395] width 725 height 55
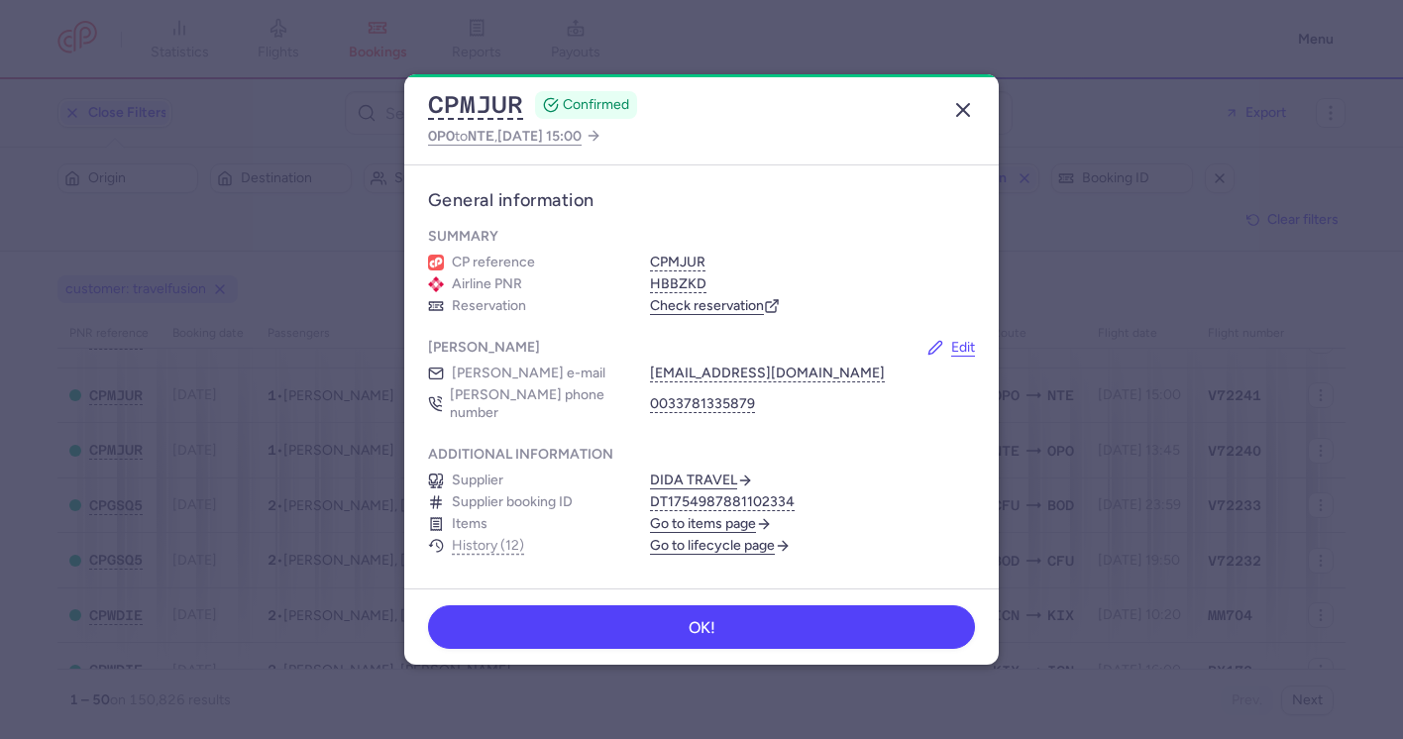
click at [972, 103] on icon "button" at bounding box center [963, 110] width 24 height 24
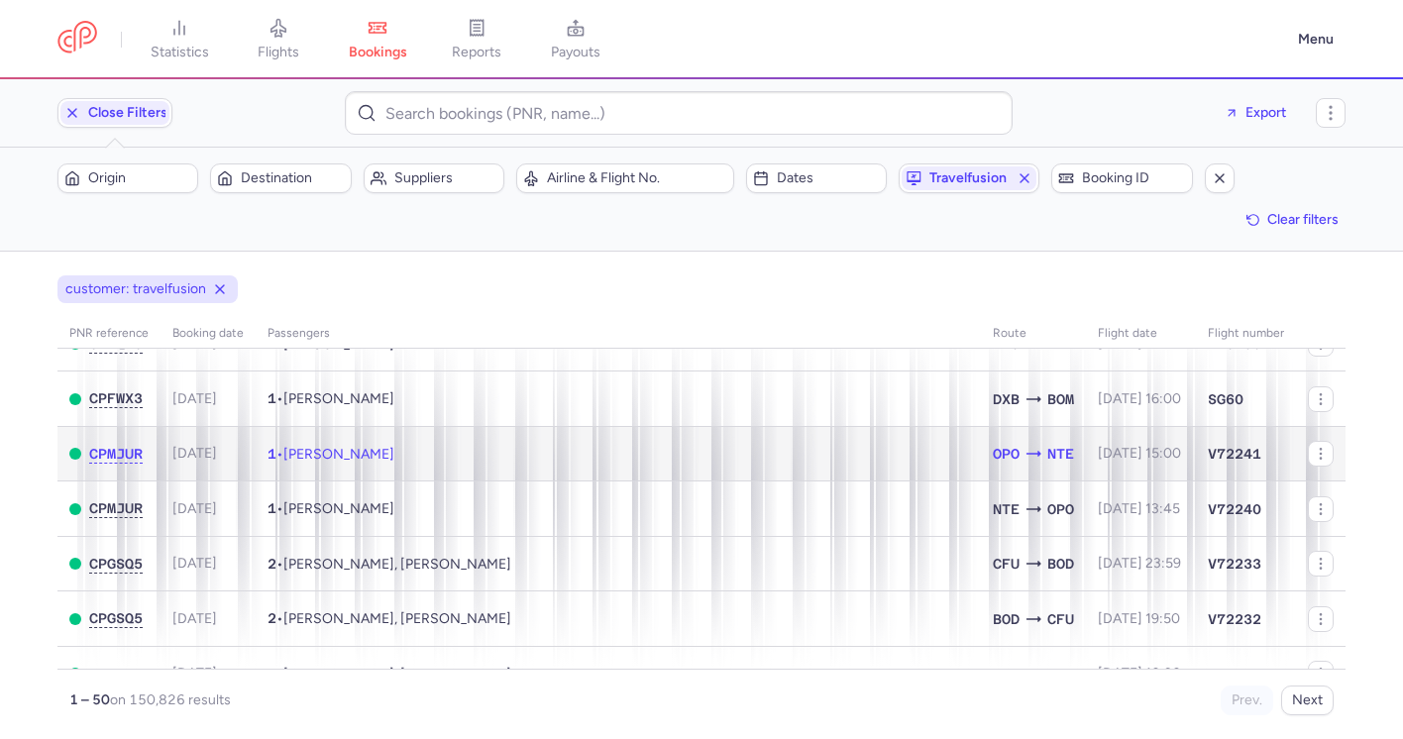
scroll to position [124, 0]
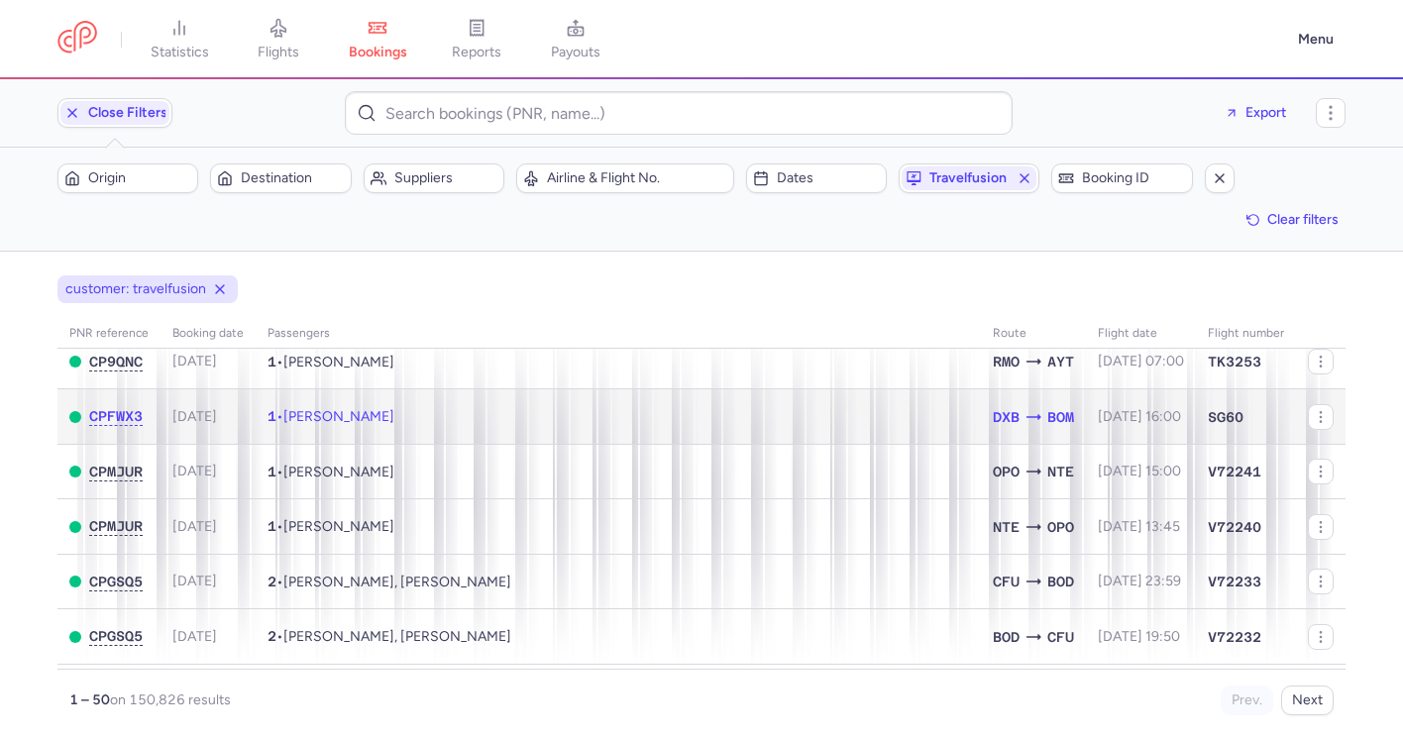
click at [635, 429] on td "1 • Mahmood SALIHIE" at bounding box center [618, 416] width 725 height 55
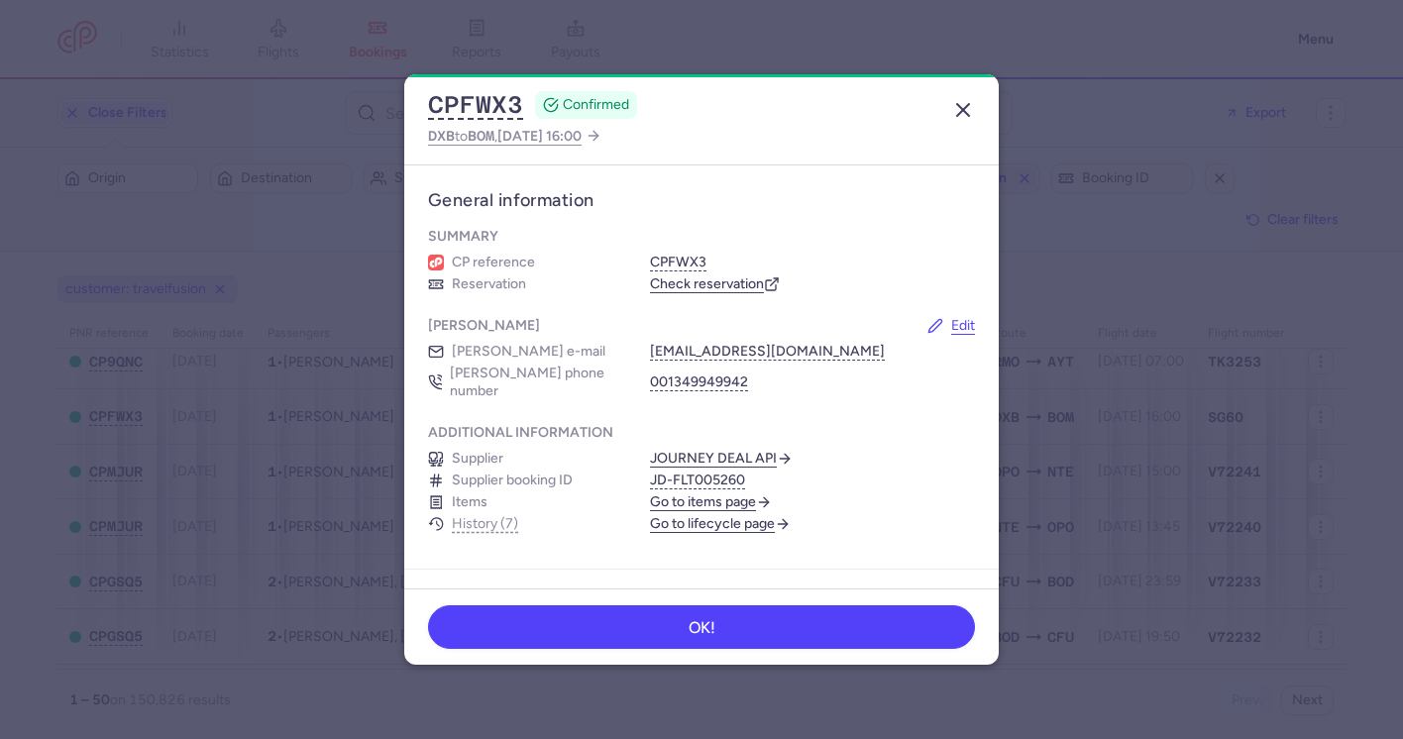
click at [957, 104] on line "button" at bounding box center [963, 110] width 12 height 12
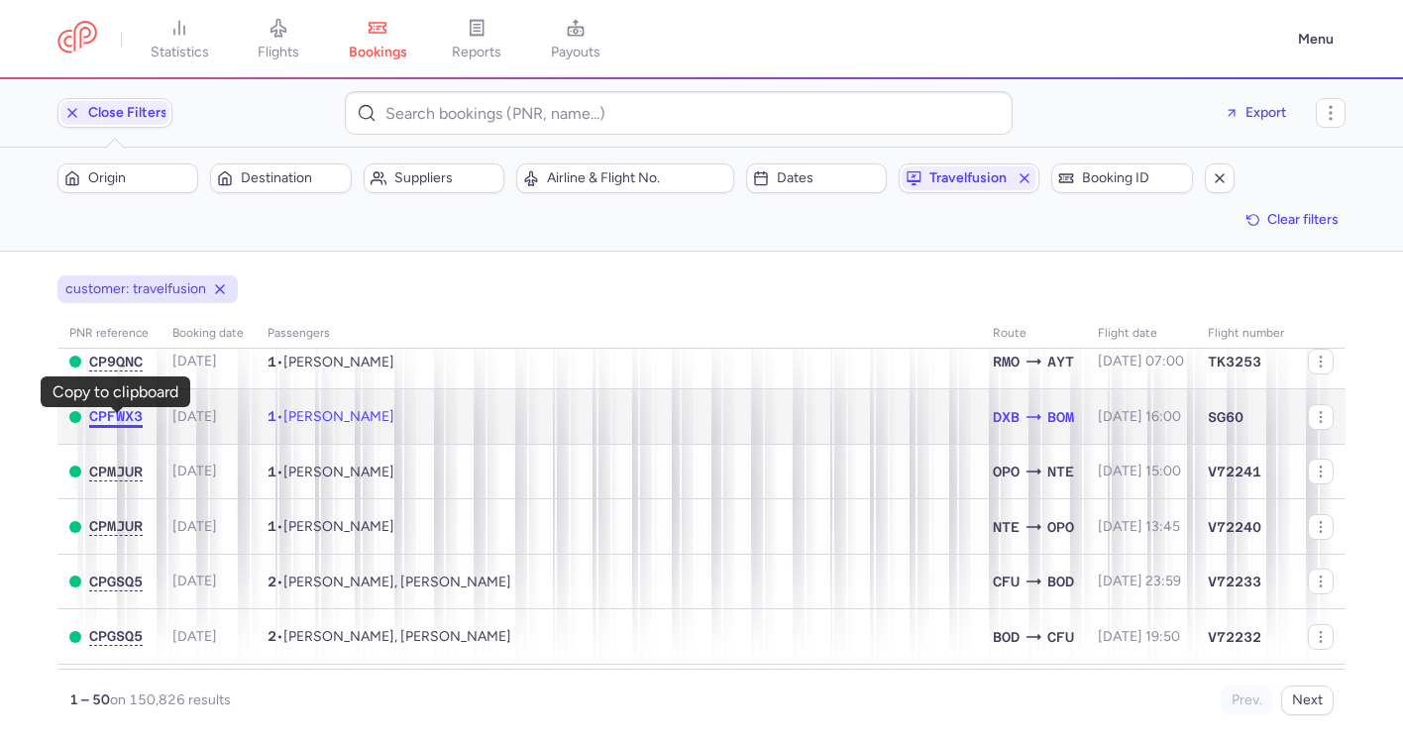
click at [120, 422] on span "CPFWX3" at bounding box center [115, 416] width 53 height 16
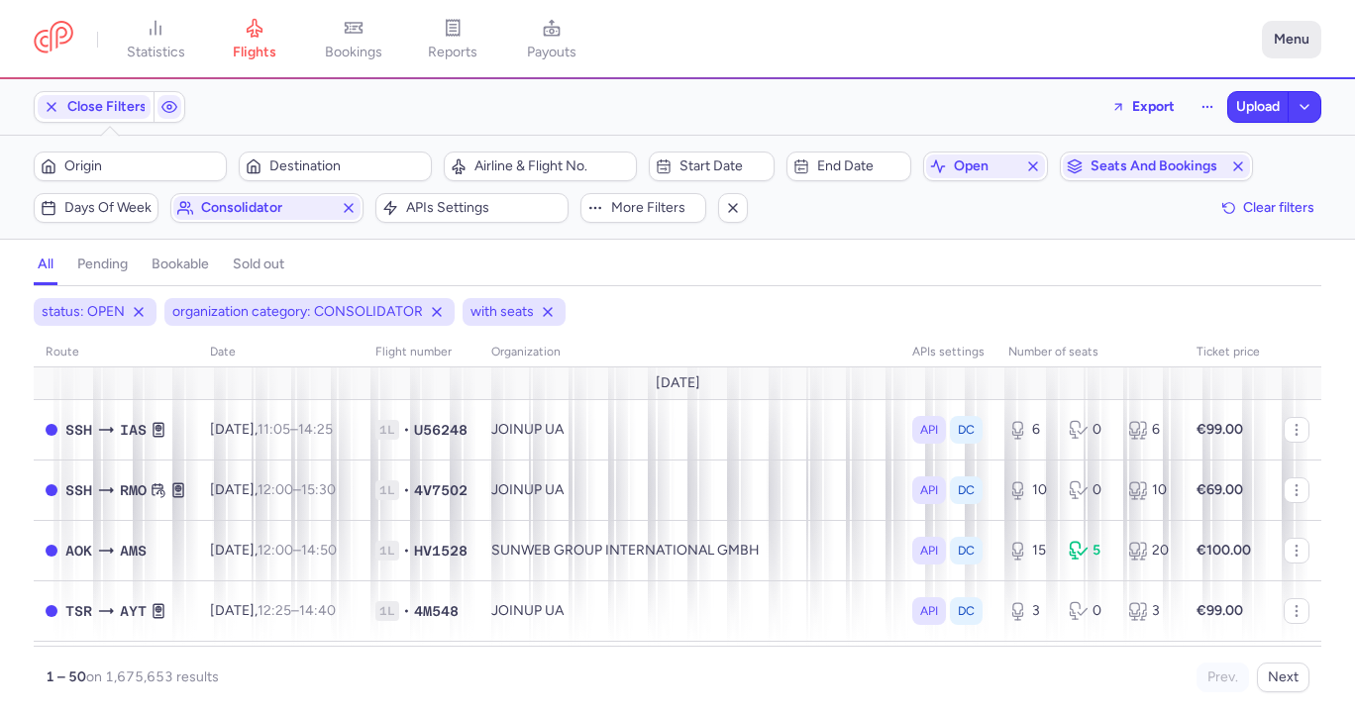
click at [1282, 31] on button "Menu" at bounding box center [1291, 40] width 59 height 38
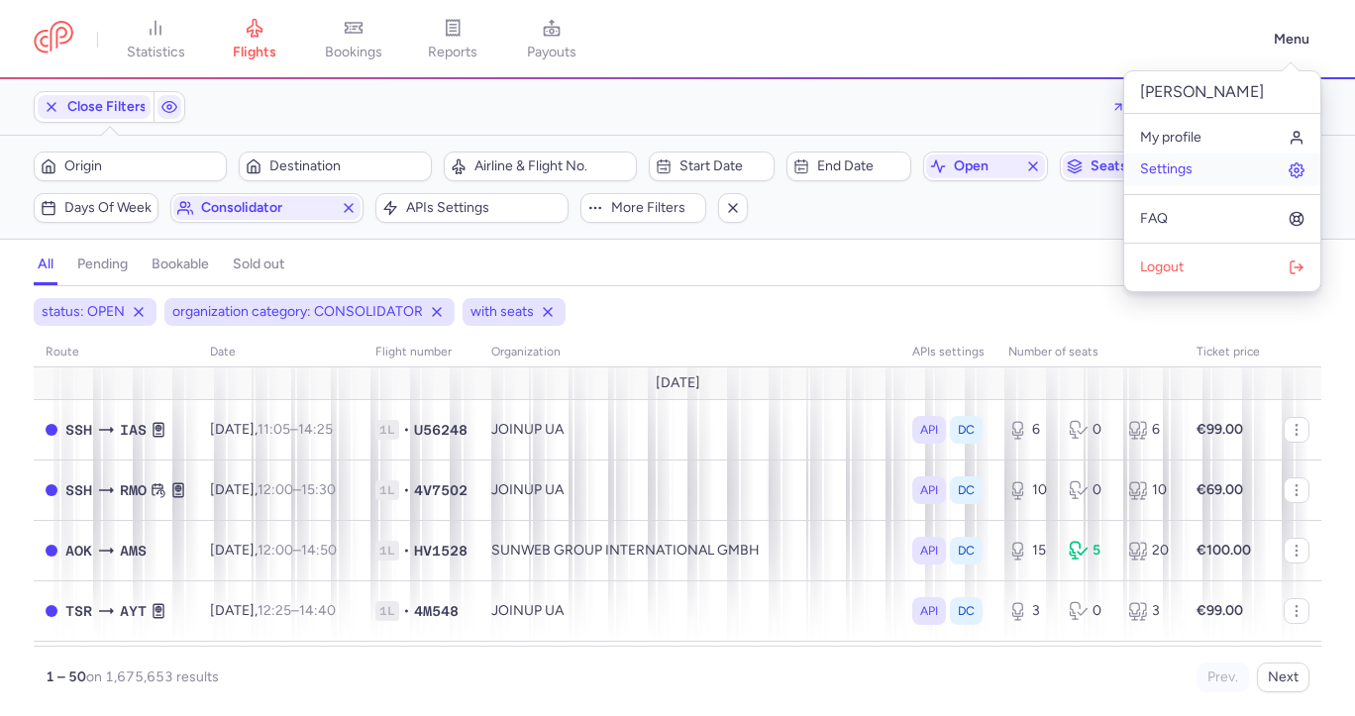
click at [1216, 175] on link "Settings" at bounding box center [1222, 170] width 196 height 32
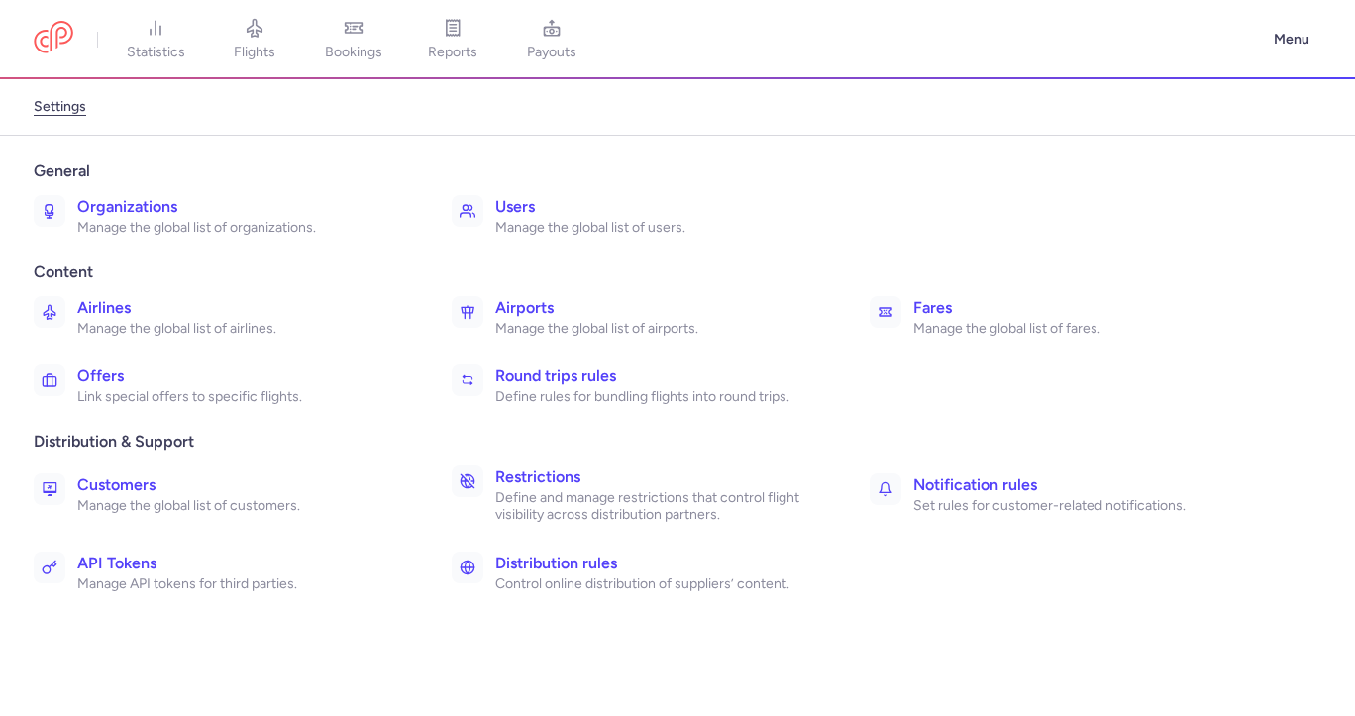
click at [192, 206] on h3 "Organizations" at bounding box center [242, 207] width 331 height 24
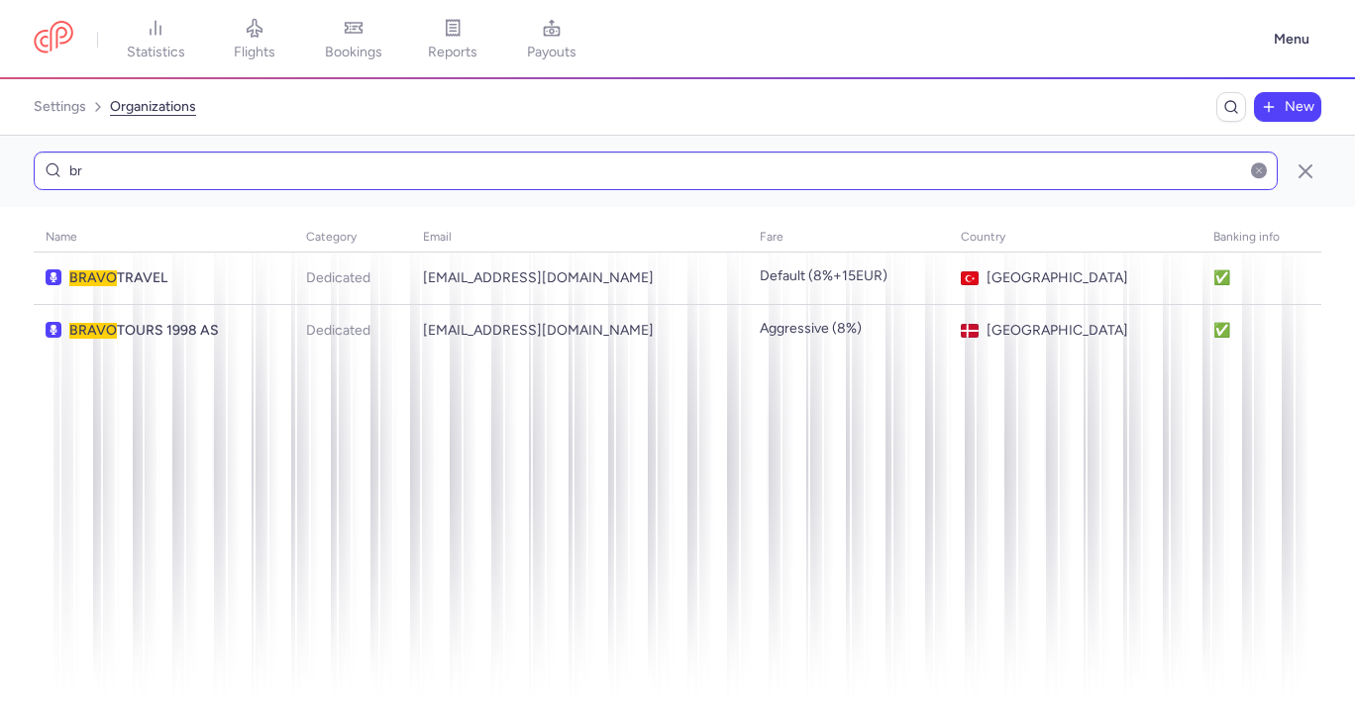
type input "b"
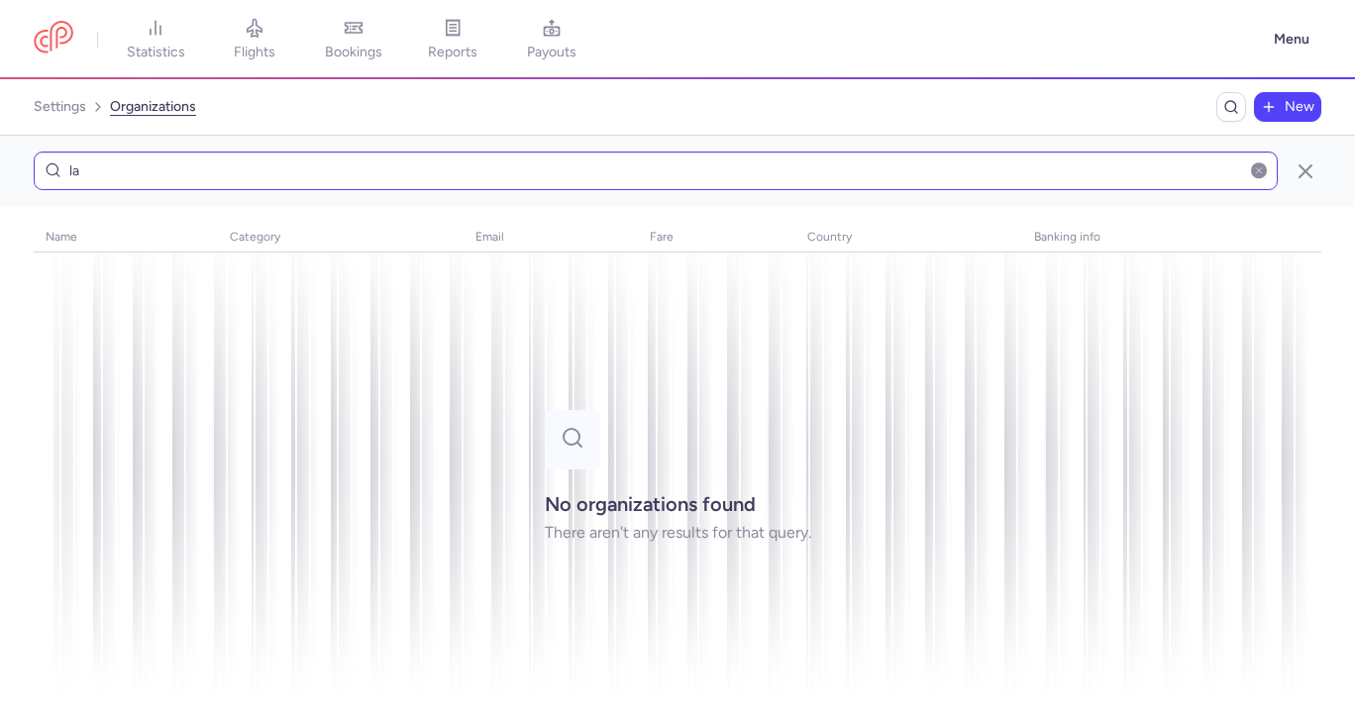
type input "l"
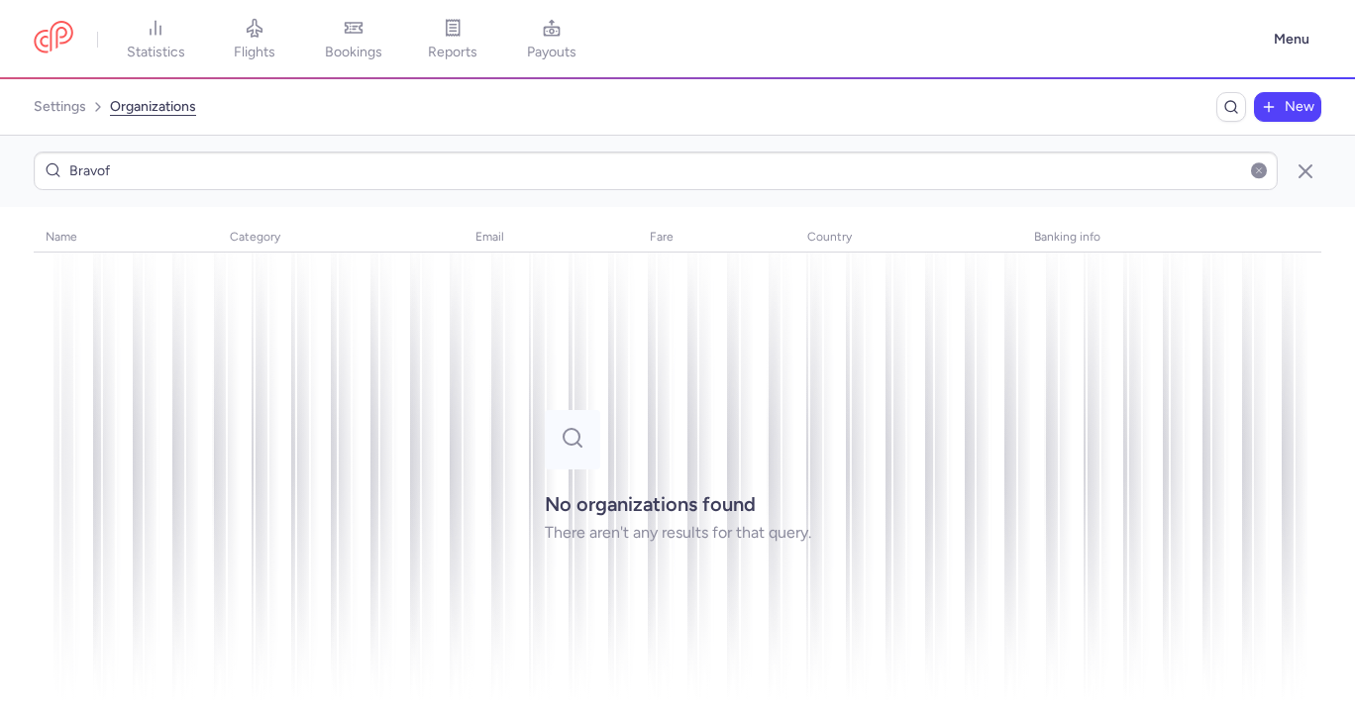
type input "Bravof"
